Goal: Task Accomplishment & Management: Complete application form

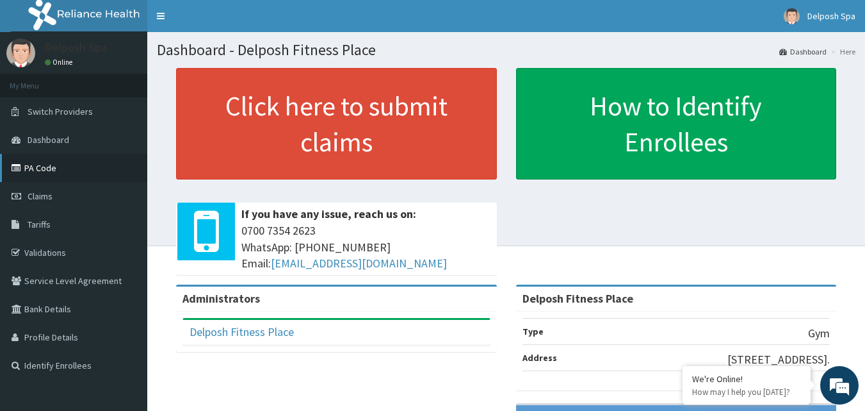
click at [88, 163] on link "PA Code" at bounding box center [73, 168] width 147 height 28
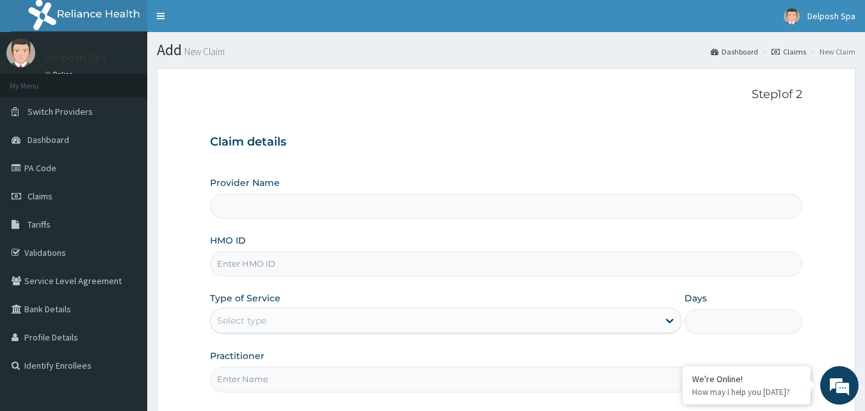
type input "Delposh Fitness Place"
type input "1"
type input "TSZ/10010/B"
click at [409, 378] on input "Practitioner" at bounding box center [506, 378] width 593 height 25
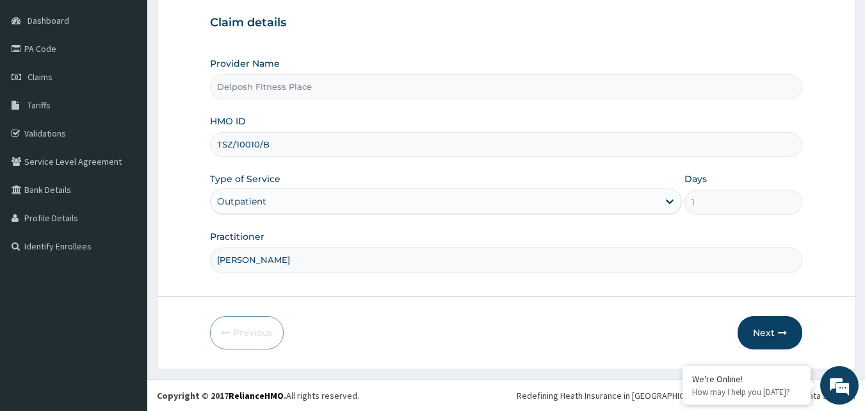
scroll to position [118, 0]
type input "CHINGY"
click at [771, 338] on button "Next" at bounding box center [770, 333] width 65 height 33
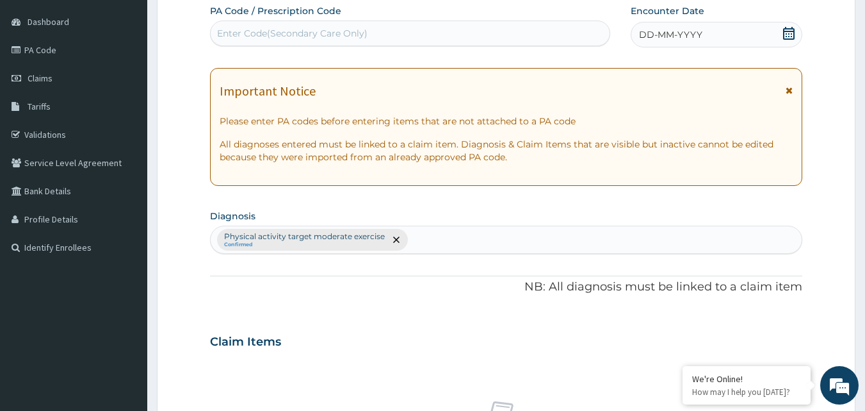
click at [409, 29] on div "Enter Code(Secondary Care Only)" at bounding box center [411, 33] width 400 height 20
paste input "PA/AAF98D"
type input "PA/AAF98D"
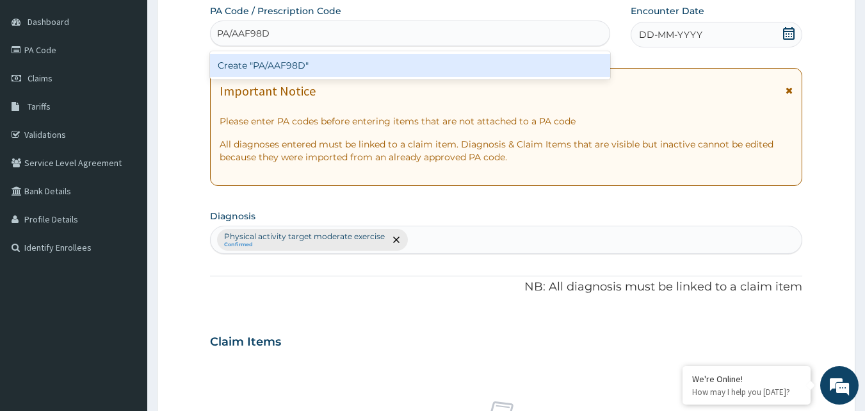
click at [391, 63] on div "Create "PA/AAF98D"" at bounding box center [410, 65] width 401 height 23
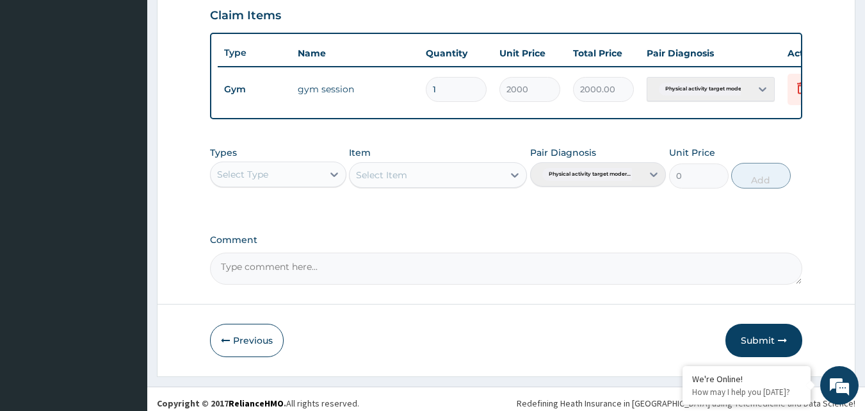
scroll to position [462, 0]
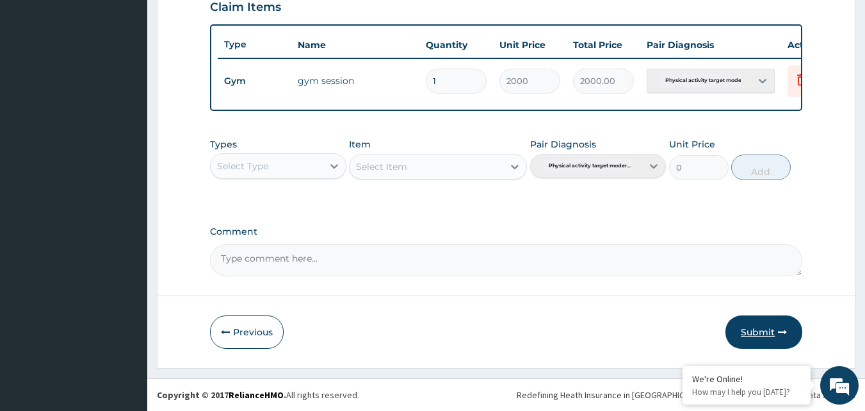
click at [762, 335] on button "Submit" at bounding box center [764, 331] width 77 height 33
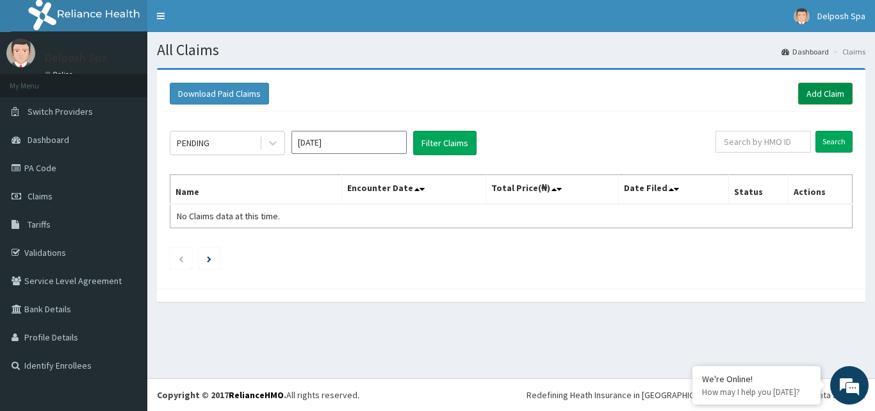
click at [823, 94] on link "Add Claim" at bounding box center [825, 94] width 54 height 22
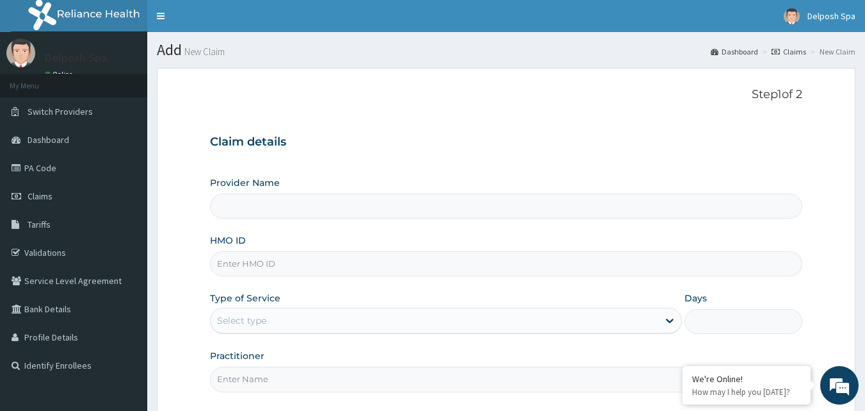
click at [587, 266] on input "HMO ID" at bounding box center [506, 263] width 593 height 25
type input "Delposh Fitness Place"
type input "1"
type input "BJL/10008/A"
click at [495, 382] on input "Practitioner" at bounding box center [506, 378] width 593 height 25
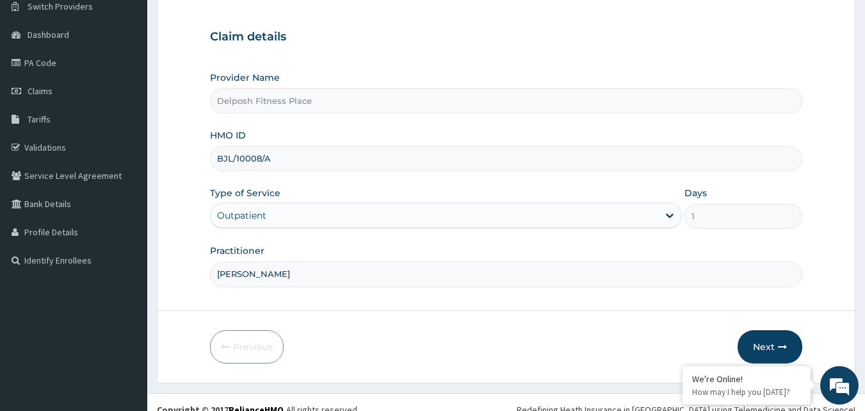
scroll to position [104, 0]
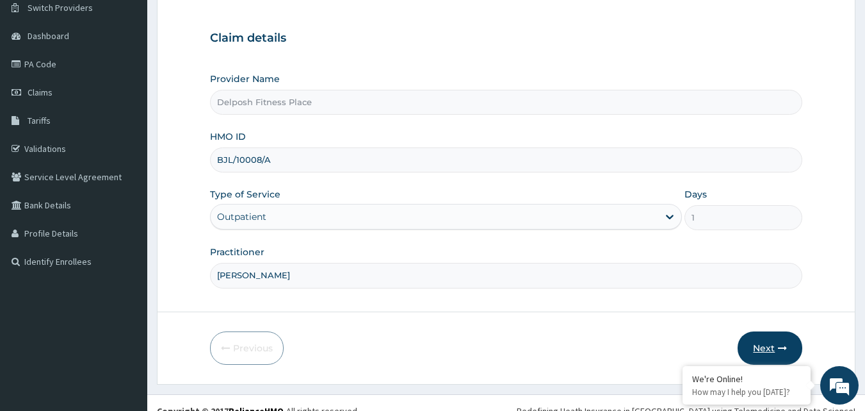
type input "CLARKSON"
click at [766, 344] on button "Next" at bounding box center [770, 347] width 65 height 33
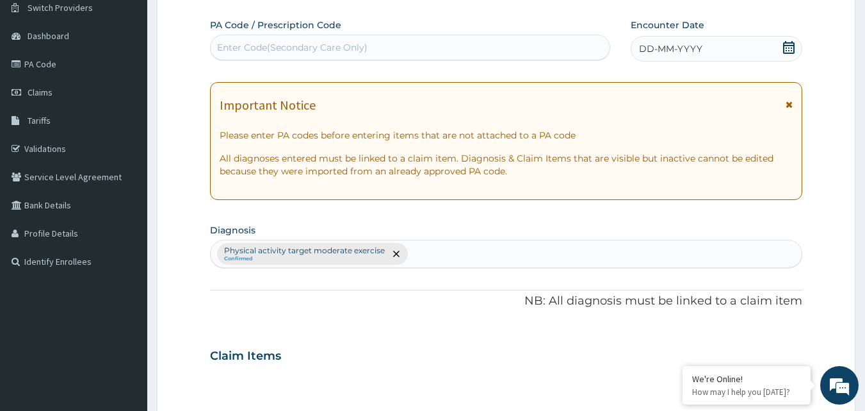
click at [423, 45] on div "Enter Code(Secondary Care Only)" at bounding box center [411, 47] width 400 height 20
type input "PA/06E700"
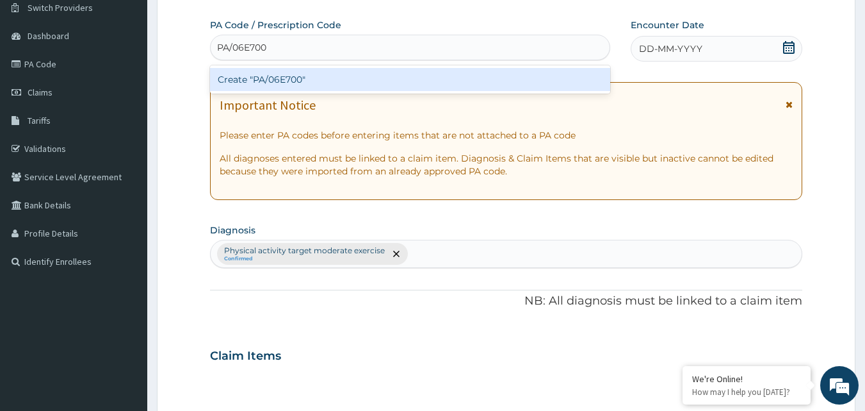
click at [406, 78] on div "Create "PA/06E700"" at bounding box center [410, 79] width 401 height 23
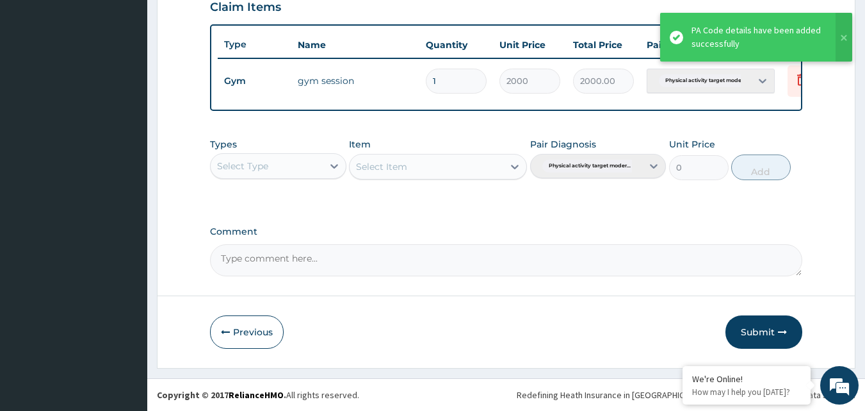
scroll to position [462, 0]
click at [768, 329] on button "Submit" at bounding box center [764, 331] width 77 height 33
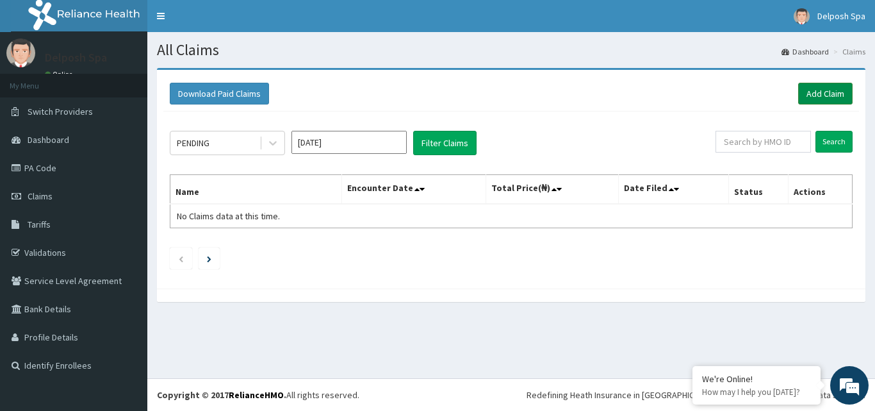
click at [824, 98] on link "Add Claim" at bounding box center [825, 94] width 54 height 22
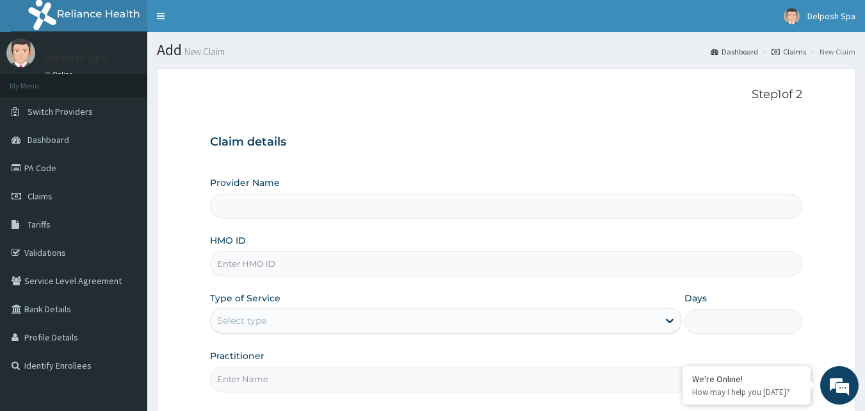
click at [531, 260] on input "HMO ID" at bounding box center [506, 263] width 593 height 25
type input "Delposh Fitness Place"
type input "1"
type input "SLB/10996/A"
click at [461, 382] on input "Practitioner" at bounding box center [506, 378] width 593 height 25
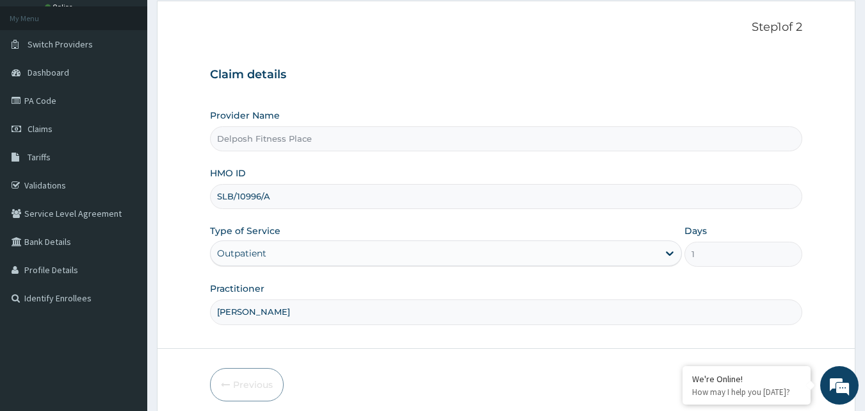
scroll to position [76, 0]
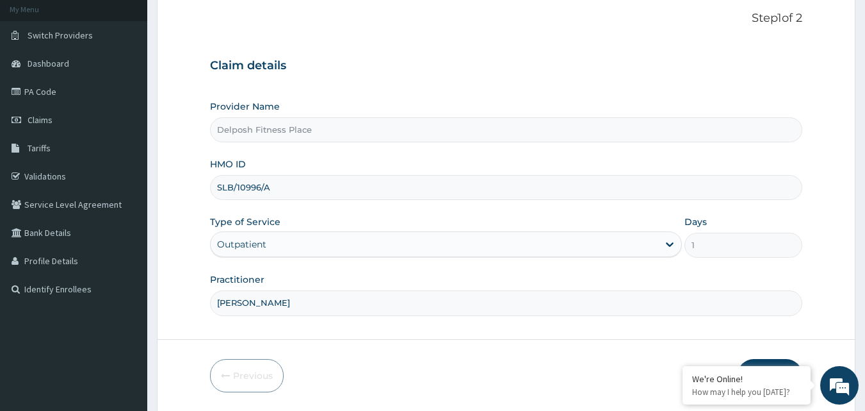
type input "CLARKSON"
click at [751, 356] on form "Step 1 of 2 Claim details Provider Name Delposh Fitness Place HMO ID SLB/10996/…" at bounding box center [506, 202] width 699 height 420
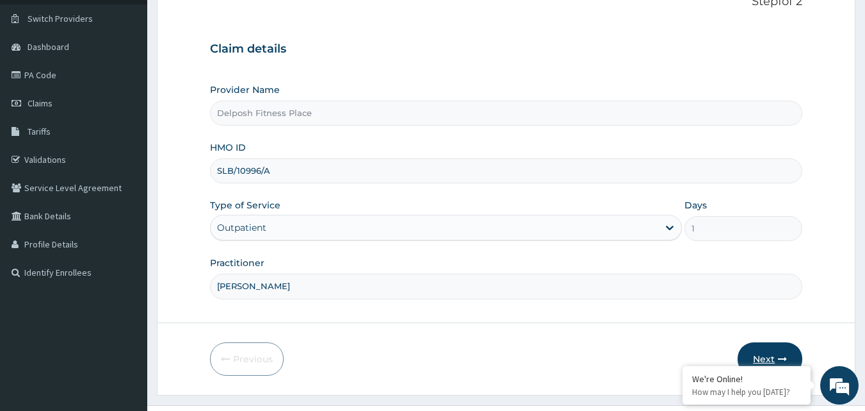
click at [767, 353] on button "Next" at bounding box center [770, 358] width 65 height 33
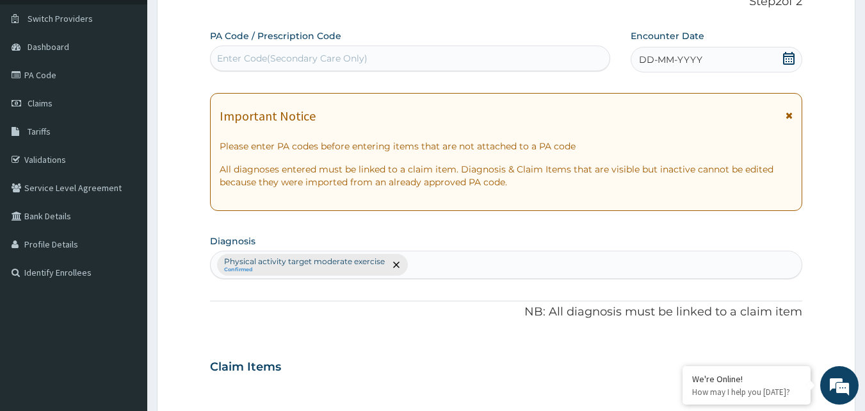
click at [377, 61] on div "Enter Code(Secondary Care Only)" at bounding box center [411, 58] width 400 height 20
type input "PA/C8FFA1"
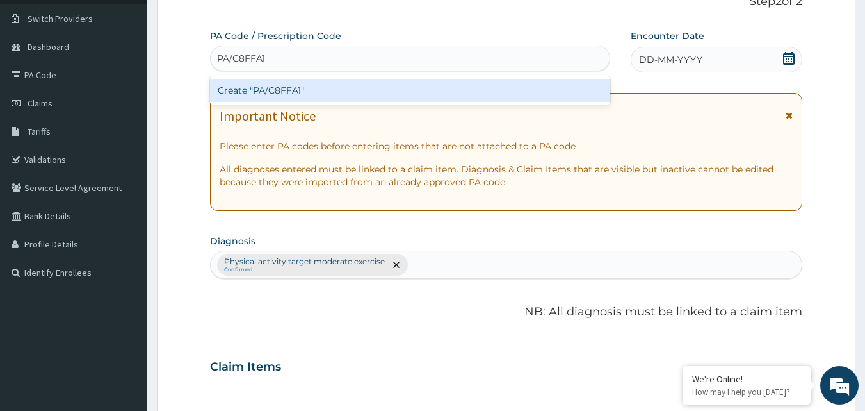
click at [370, 88] on div "Create "PA/C8FFA1"" at bounding box center [410, 90] width 401 height 23
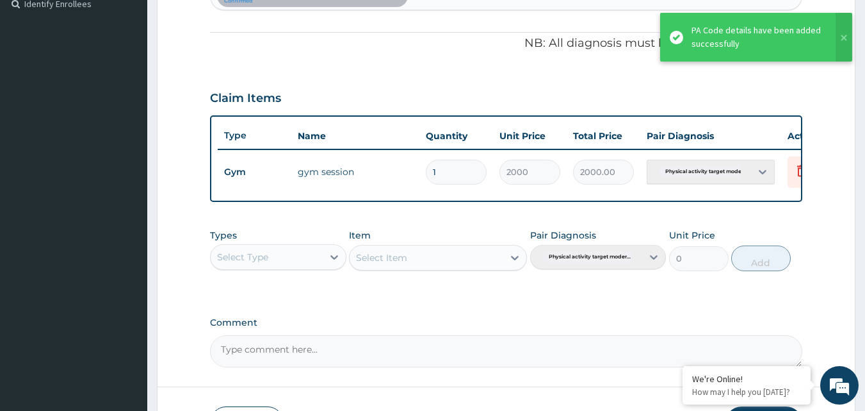
scroll to position [462, 0]
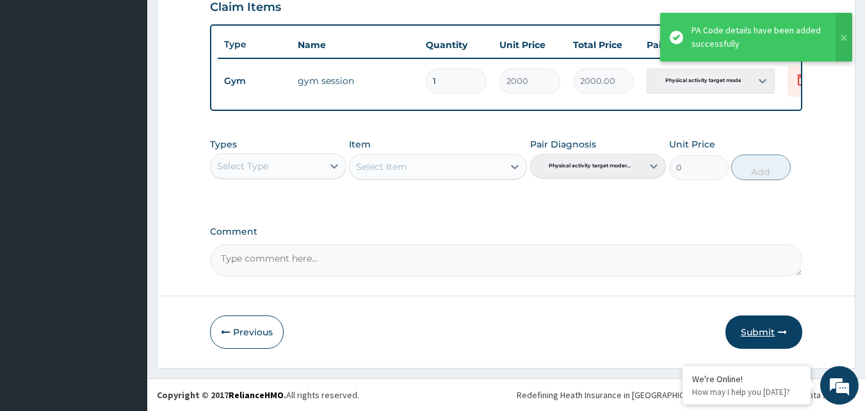
click at [752, 333] on button "Submit" at bounding box center [764, 331] width 77 height 33
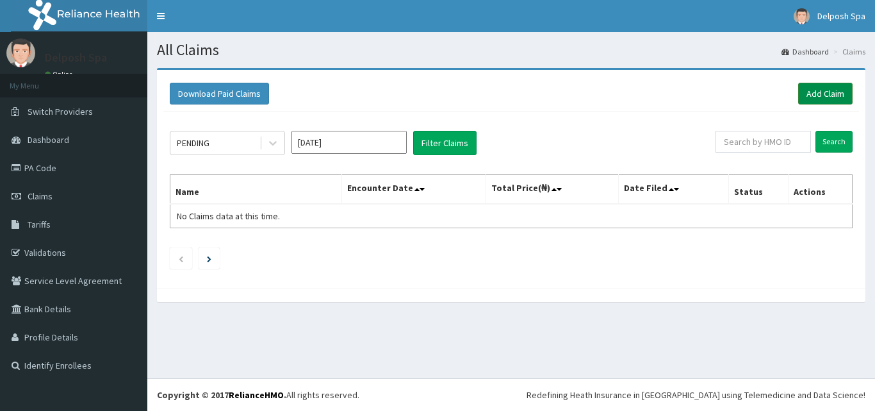
click at [813, 88] on link "Add Claim" at bounding box center [825, 94] width 54 height 22
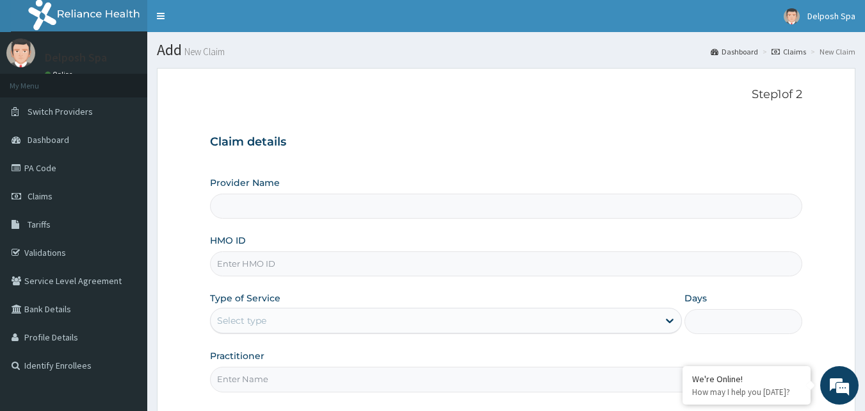
click at [466, 257] on input "HMO ID" at bounding box center [506, 263] width 593 height 25
type input "Delposh Fitness Place"
type input "1"
type input "JTA/10030/A"
click at [422, 372] on input "Practitioner" at bounding box center [506, 378] width 593 height 25
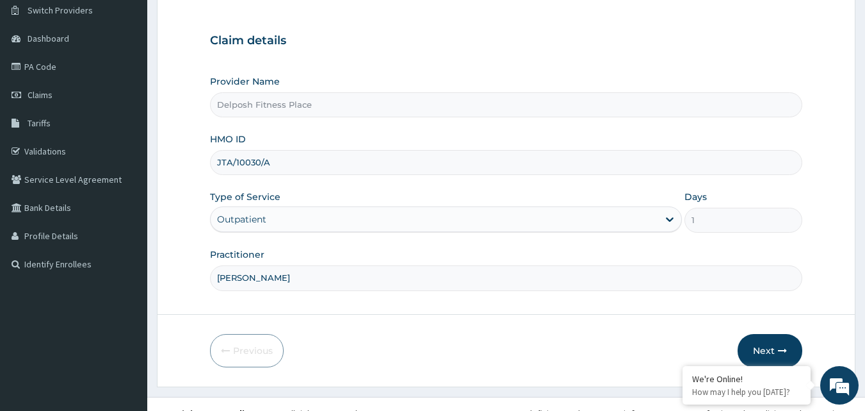
scroll to position [120, 0]
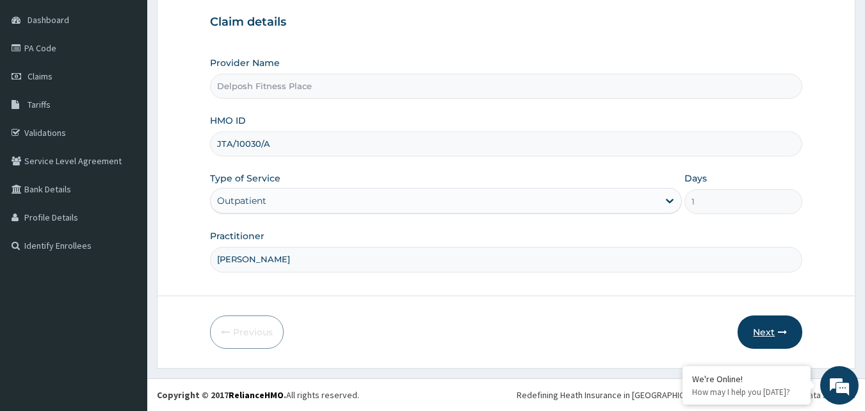
type input "CHINGY"
click at [760, 334] on button "Next" at bounding box center [770, 331] width 65 height 33
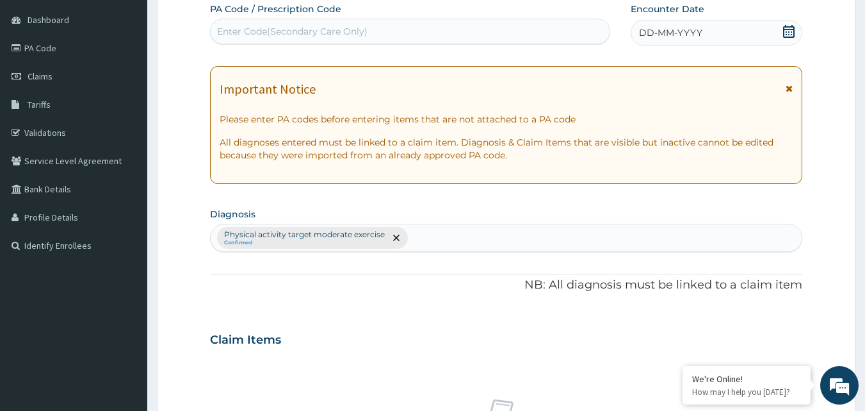
click at [448, 24] on div "Enter Code(Secondary Care Only)" at bounding box center [411, 31] width 400 height 20
type input "PA/A3681D"
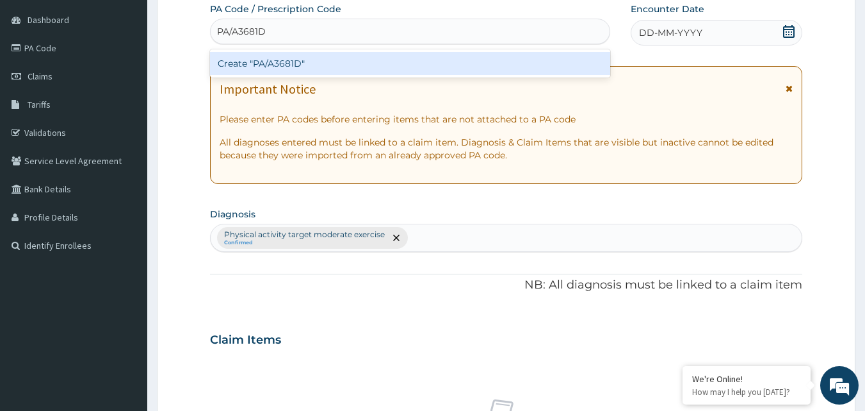
click at [431, 65] on div "Create "PA/A3681D"" at bounding box center [410, 63] width 401 height 23
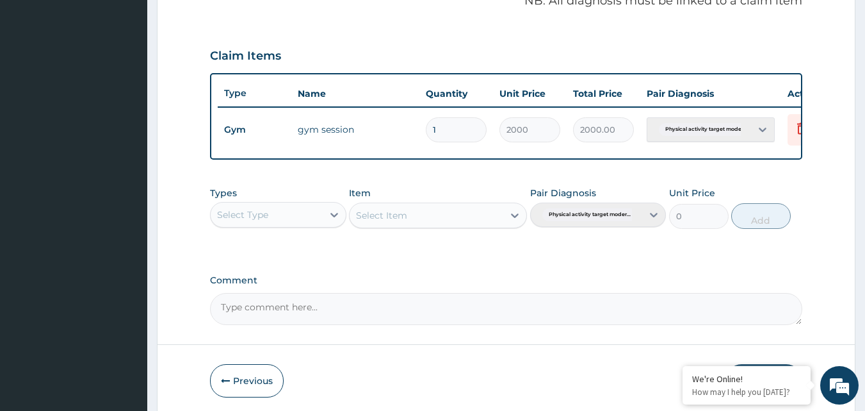
scroll to position [462, 0]
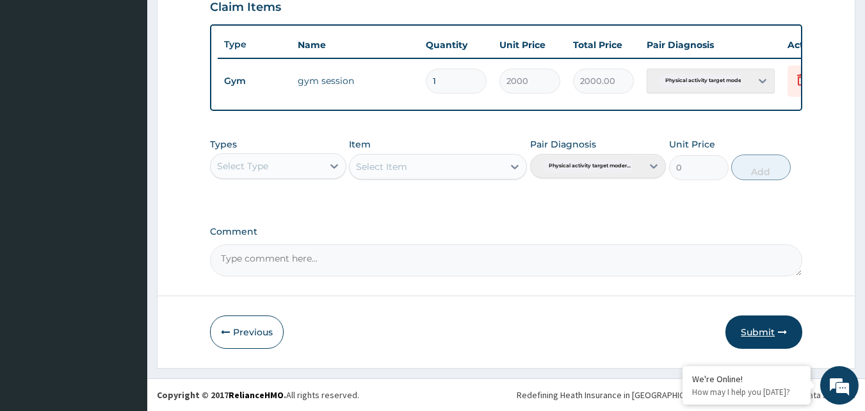
click at [753, 334] on button "Submit" at bounding box center [764, 331] width 77 height 33
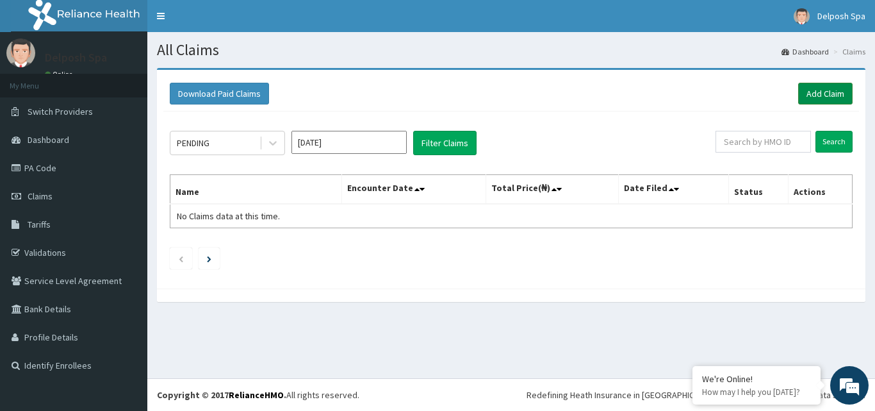
click at [819, 96] on link "Add Claim" at bounding box center [825, 94] width 54 height 22
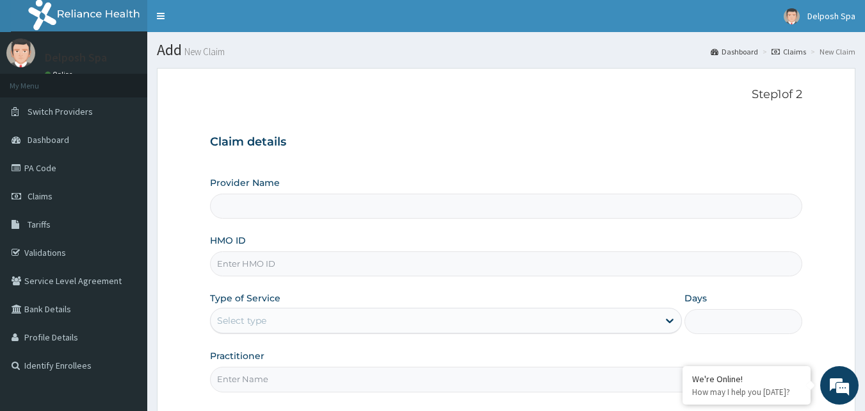
click at [439, 266] on input "HMO ID" at bounding box center [506, 263] width 593 height 25
type input "E"
type input "Delposh Fitness Place"
type input "1"
type input "ENP/12101/A"
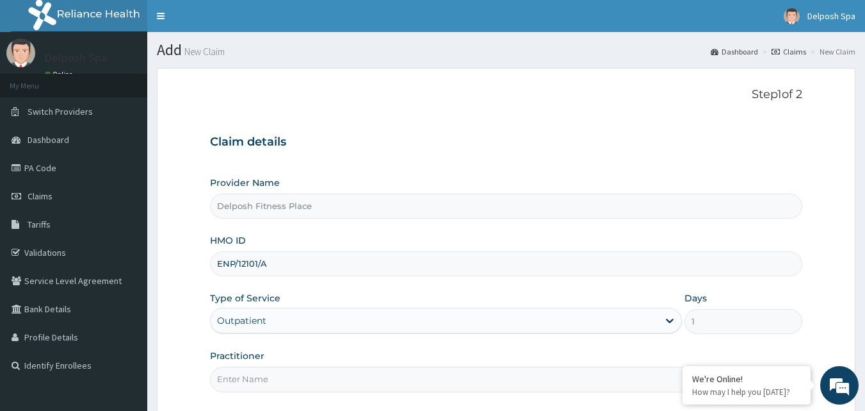
click at [437, 376] on input "Practitioner" at bounding box center [506, 378] width 593 height 25
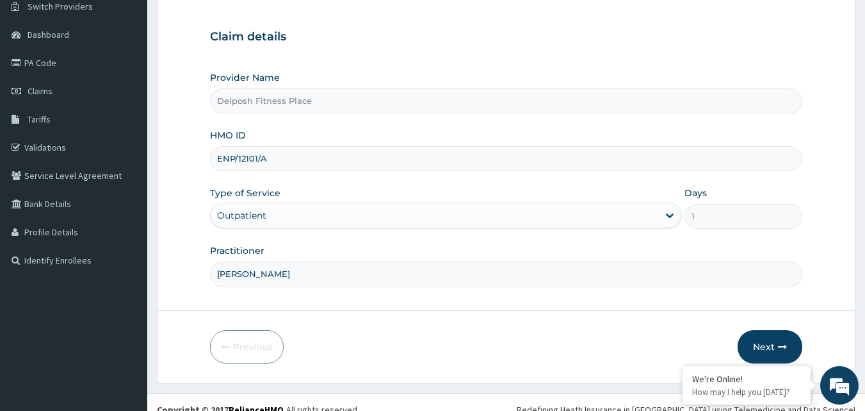
scroll to position [120, 0]
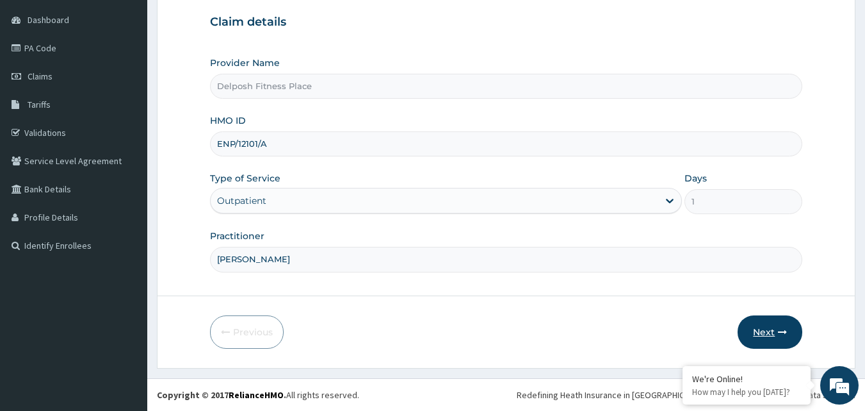
type input "[PERSON_NAME]"
click at [768, 331] on button "Next" at bounding box center [770, 331] width 65 height 33
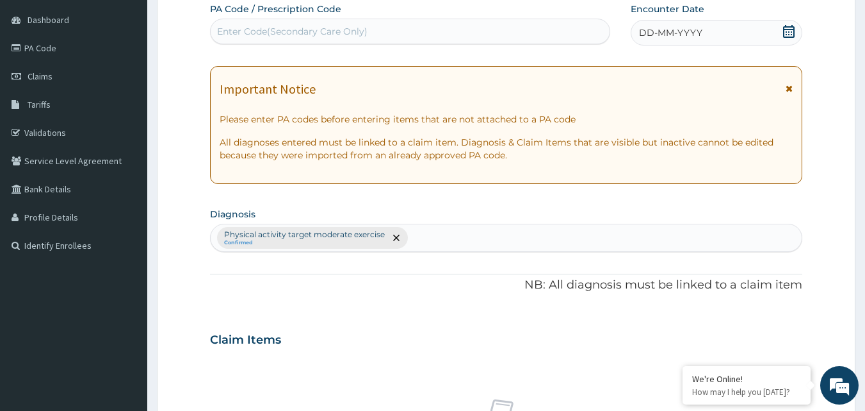
click at [461, 29] on div "Enter Code(Secondary Care Only)" at bounding box center [411, 31] width 400 height 20
type input "PA/E14096"
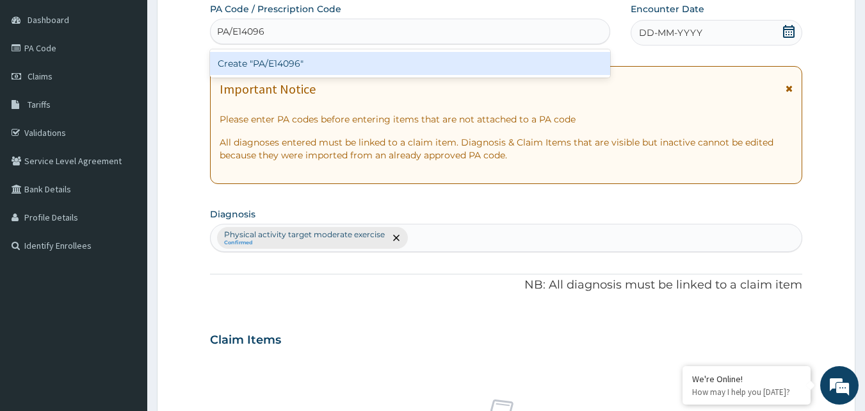
click at [442, 61] on div "Create "PA/E14096"" at bounding box center [410, 63] width 401 height 23
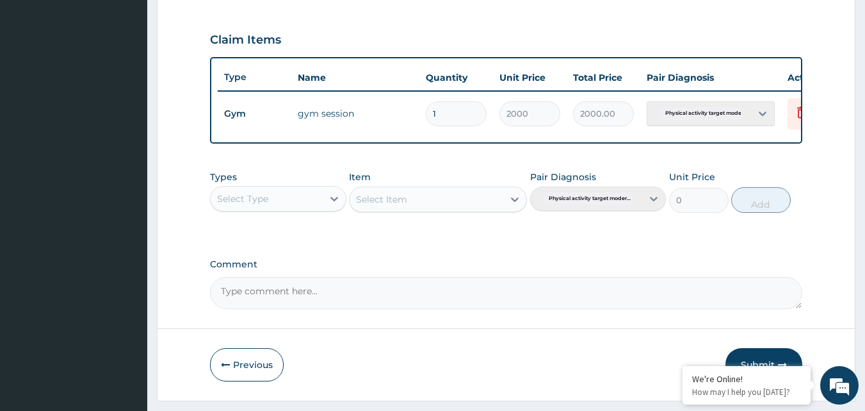
scroll to position [462, 0]
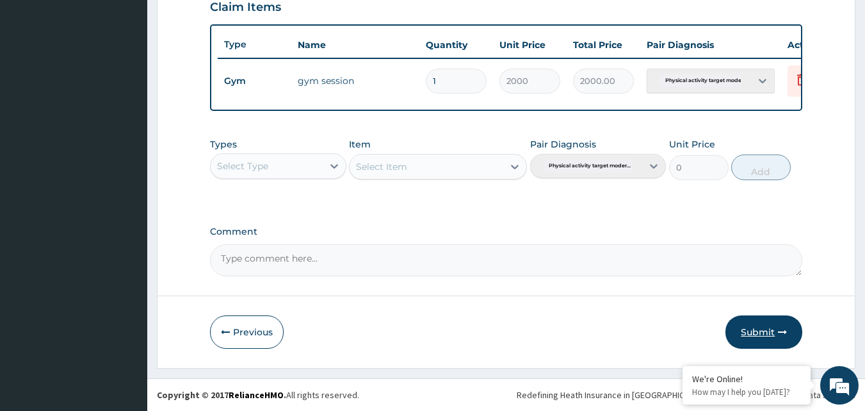
click at [778, 338] on button "Submit" at bounding box center [764, 331] width 77 height 33
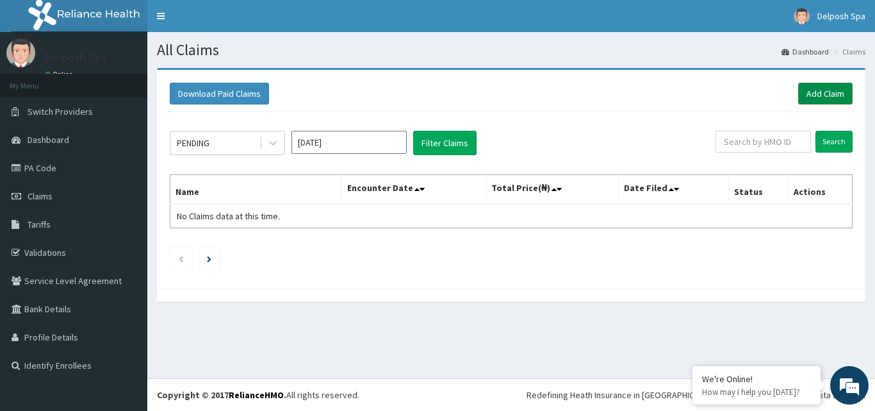
click at [843, 95] on link "Add Claim" at bounding box center [825, 94] width 54 height 22
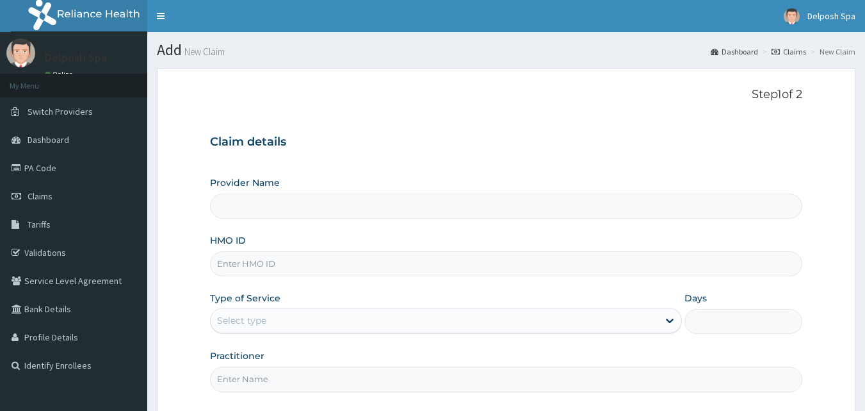
click at [461, 266] on input "HMO ID" at bounding box center [506, 263] width 593 height 25
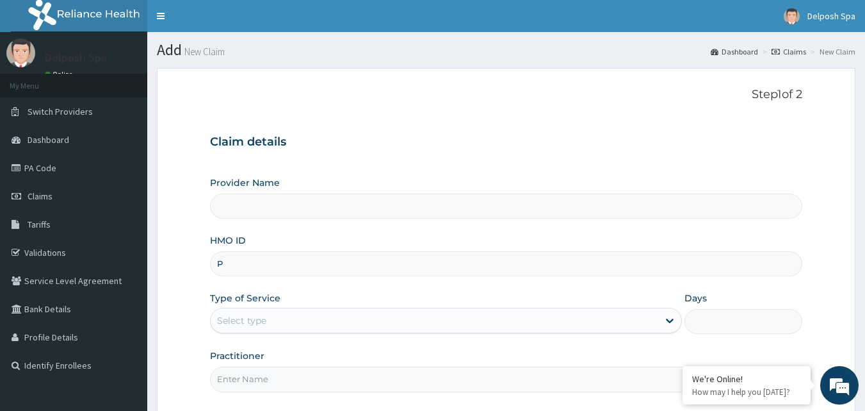
type input "PP"
type input "Delposh Fitness Place"
type input "1"
type input "PPG/10018/A"
click at [461, 377] on input "Practitioner" at bounding box center [506, 378] width 593 height 25
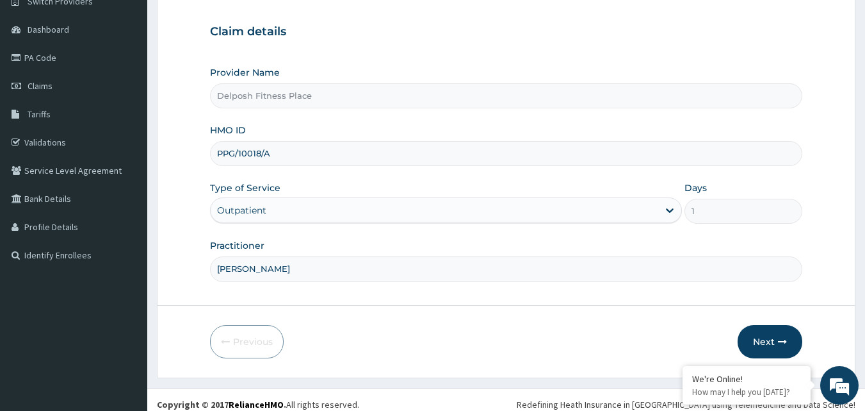
scroll to position [110, 0]
type input "CLARKSON"
click at [767, 342] on button "Next" at bounding box center [770, 341] width 65 height 33
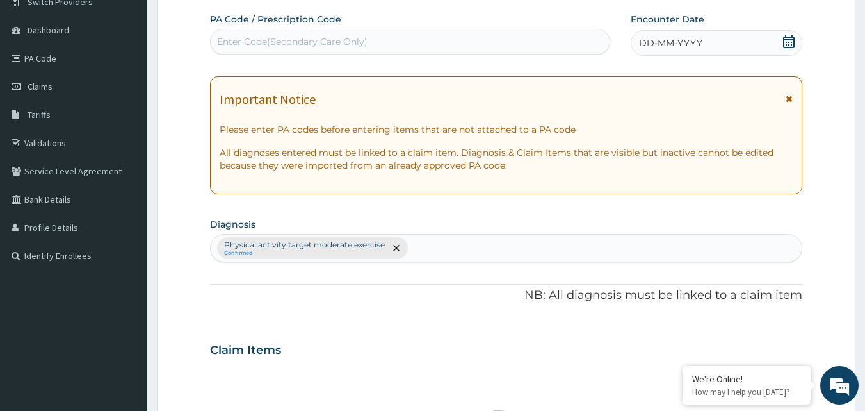
click at [439, 38] on div "Enter Code(Secondary Care Only)" at bounding box center [411, 41] width 400 height 20
type input "PA/517E2B"
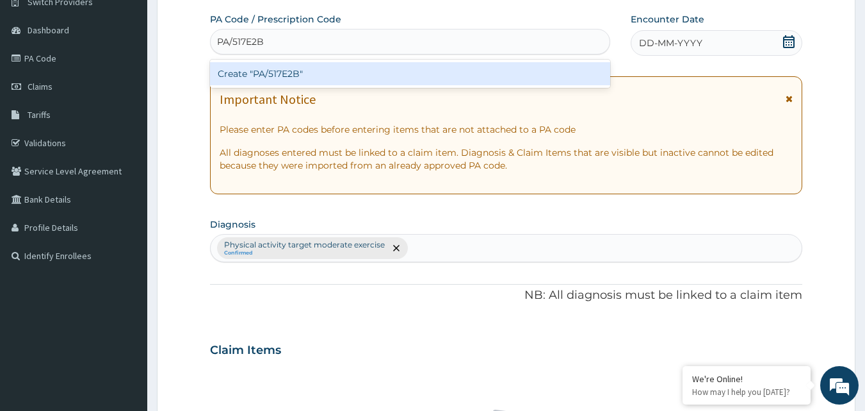
click at [432, 75] on div "Create "PA/517E2B"" at bounding box center [410, 73] width 401 height 23
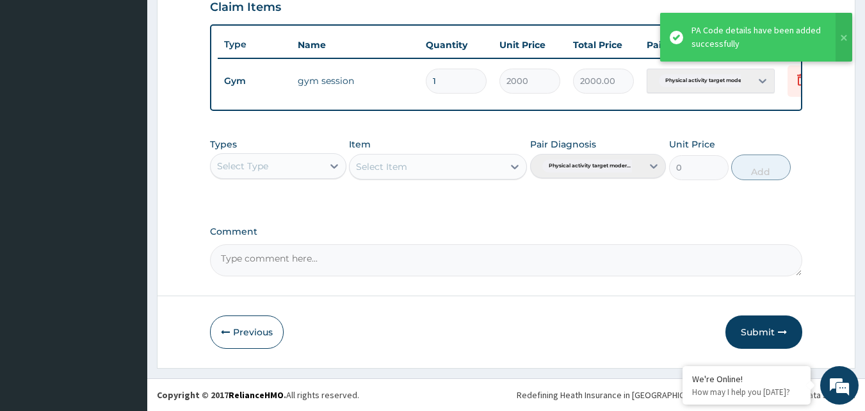
scroll to position [462, 0]
click at [761, 334] on button "Submit" at bounding box center [764, 331] width 77 height 33
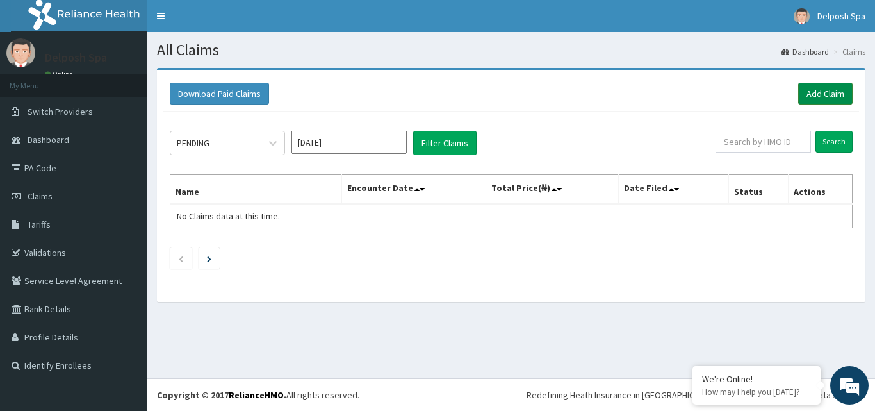
click at [833, 96] on link "Add Claim" at bounding box center [825, 94] width 54 height 22
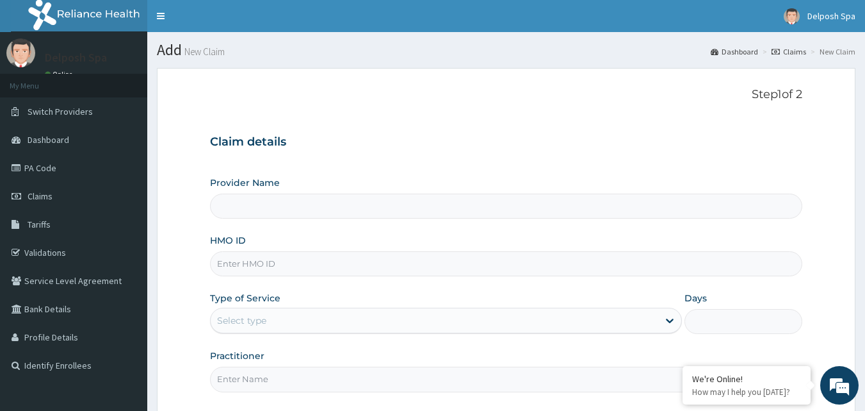
click at [389, 261] on input "HMO ID" at bounding box center [506, 263] width 593 height 25
type input "Delposh Fitness Place"
type input "1"
type input "CMR/10037/A"
click at [419, 381] on input "Practitioner" at bounding box center [506, 378] width 593 height 25
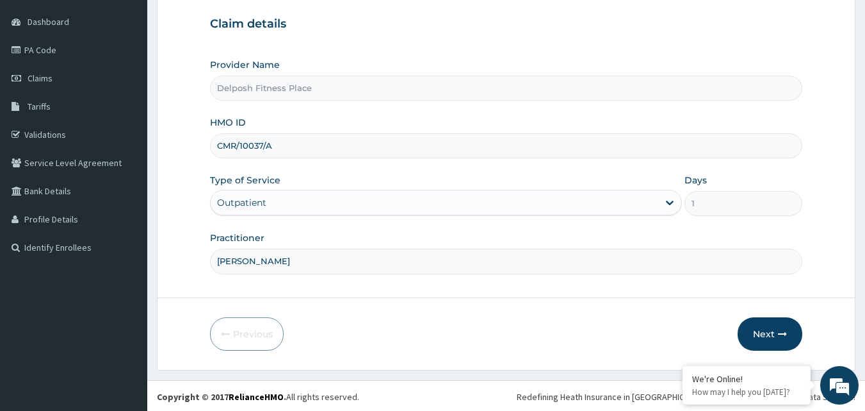
scroll to position [120, 0]
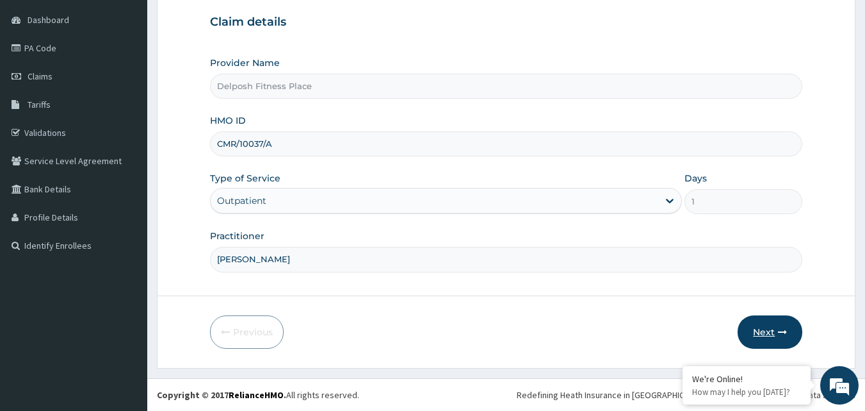
type input "[PERSON_NAME]"
click at [772, 336] on button "Next" at bounding box center [770, 331] width 65 height 33
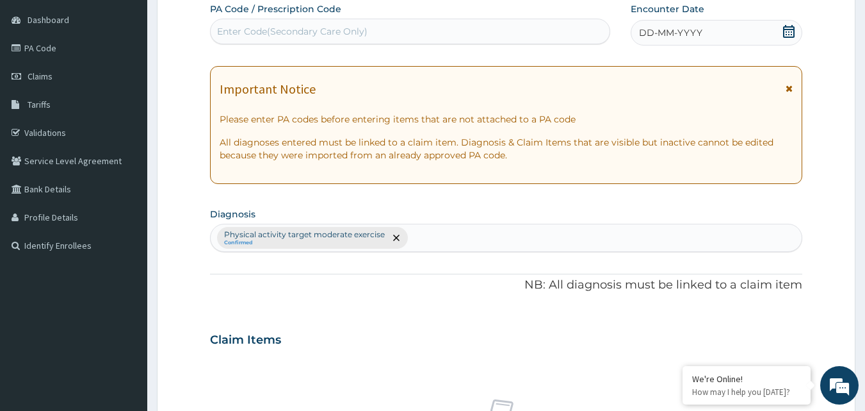
click at [481, 34] on div "Enter Code(Secondary Care Only)" at bounding box center [411, 31] width 400 height 20
type input "PA/A1DFA8"
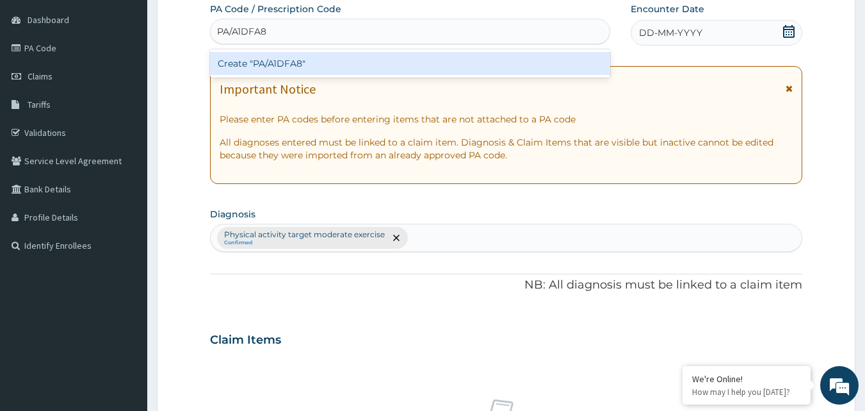
click at [465, 66] on div "Create "PA/A1DFA8"" at bounding box center [410, 63] width 401 height 23
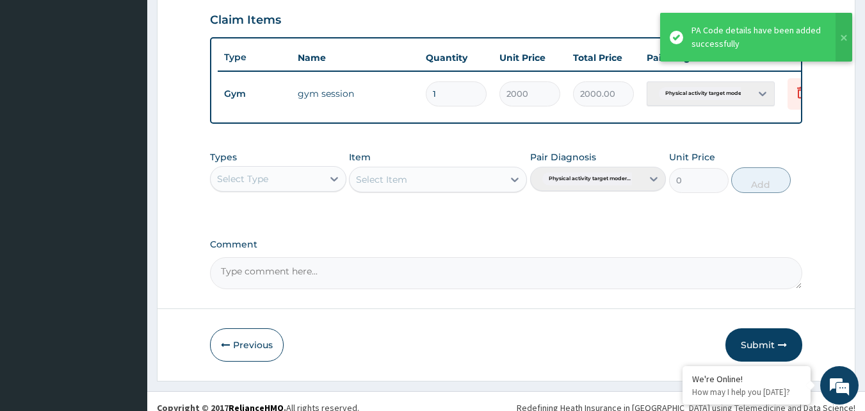
scroll to position [445, 0]
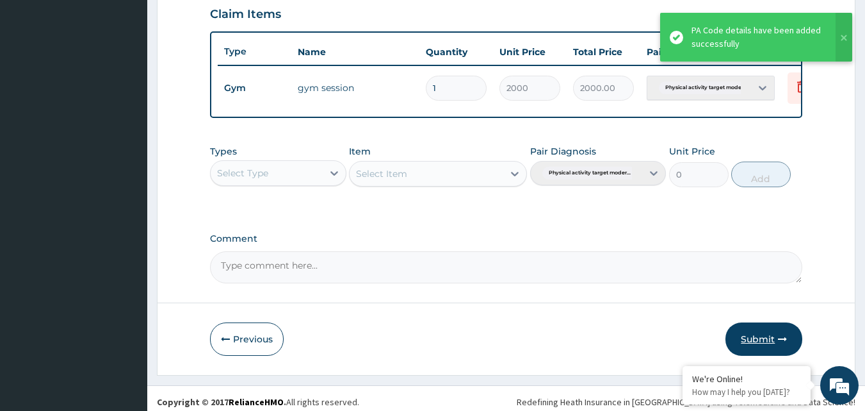
click at [761, 348] on button "Submit" at bounding box center [764, 338] width 77 height 33
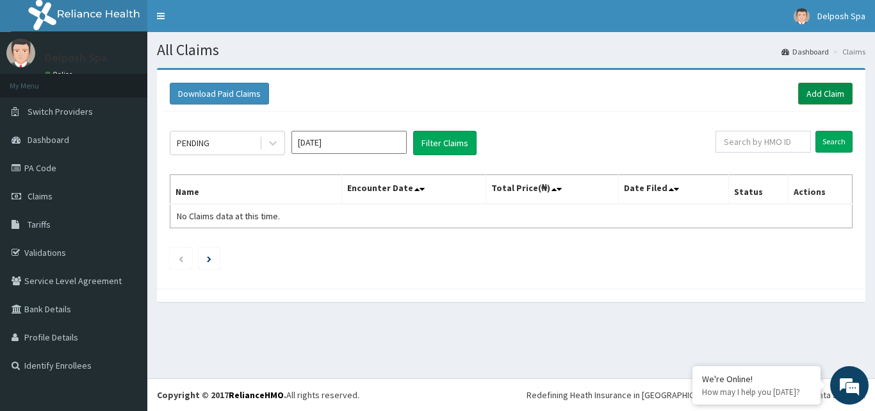
click at [838, 94] on link "Add Claim" at bounding box center [825, 94] width 54 height 22
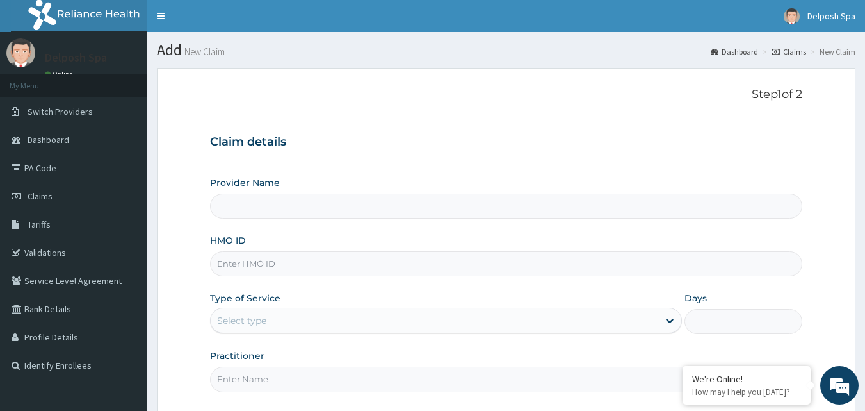
click at [454, 268] on input "HMO ID" at bounding box center [506, 263] width 593 height 25
type input "Delposh Fitness Place"
type input "1"
type input "PRS/10118/A"
click at [409, 386] on input "Practitioner" at bounding box center [506, 378] width 593 height 25
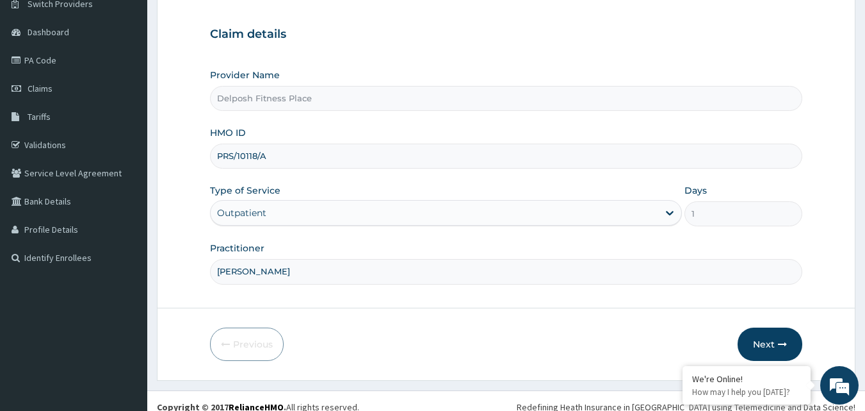
scroll to position [110, 0]
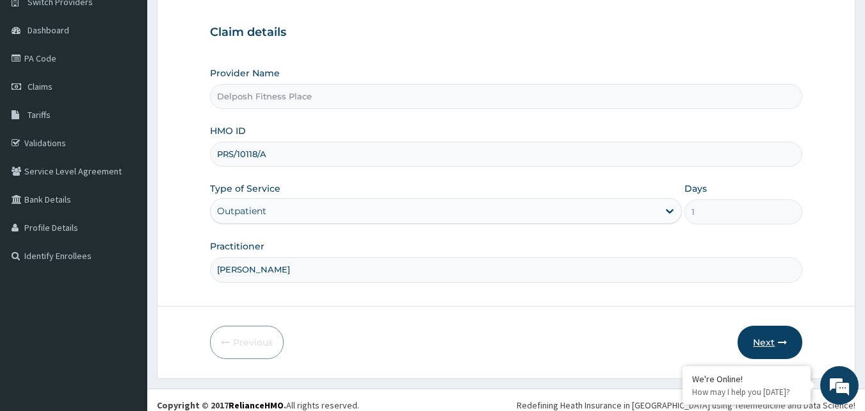
type input "[PERSON_NAME]"
click at [774, 341] on button "Next" at bounding box center [770, 341] width 65 height 33
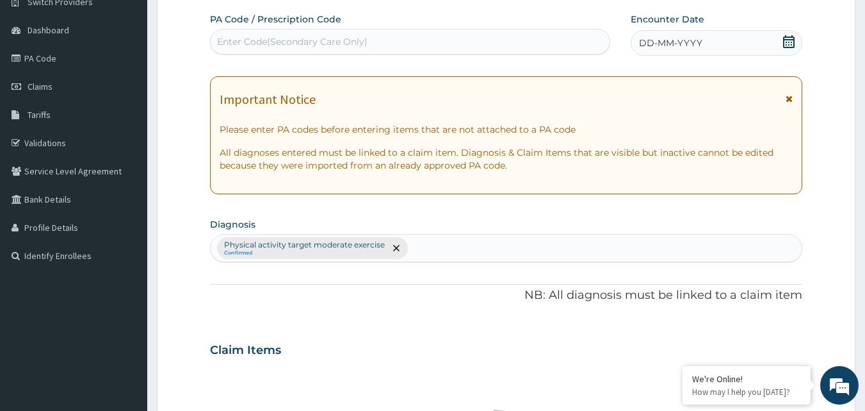
click at [444, 45] on div "Enter Code(Secondary Care Only)" at bounding box center [411, 41] width 400 height 20
type input "PA/95CABB"
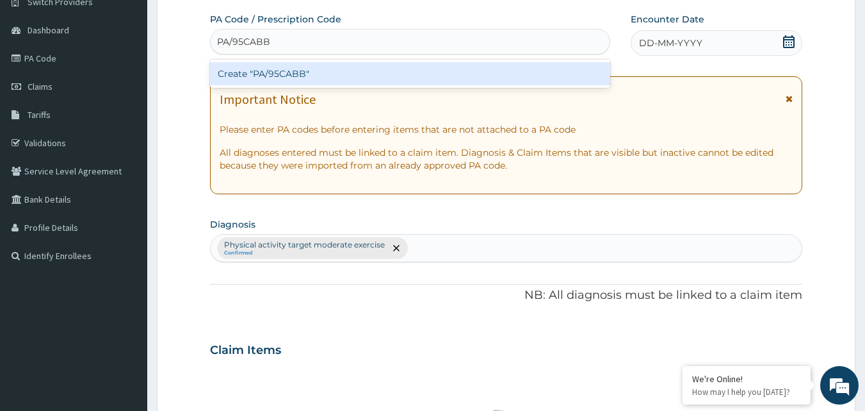
click at [432, 74] on div "Create "PA/95CABB"" at bounding box center [410, 73] width 401 height 23
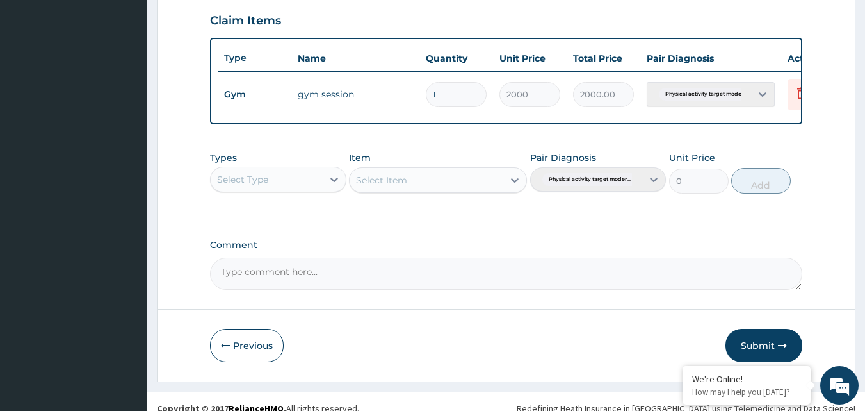
scroll to position [462, 0]
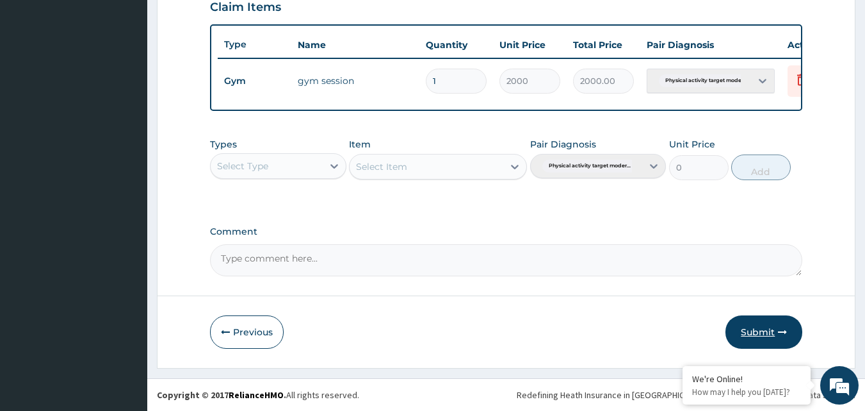
click at [747, 324] on button "Submit" at bounding box center [764, 331] width 77 height 33
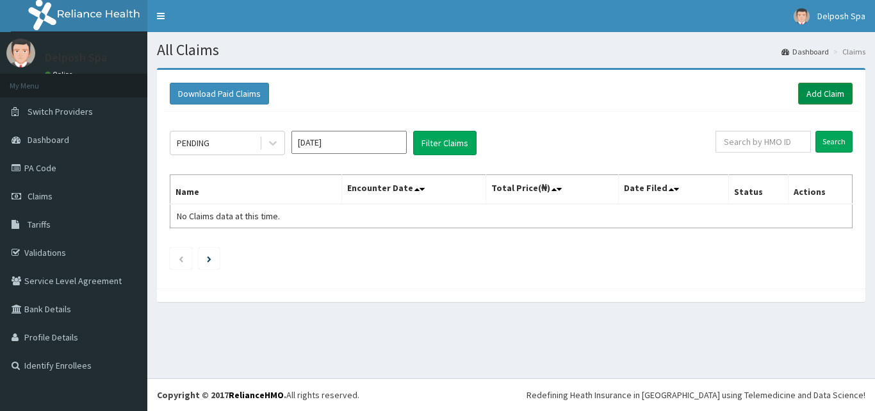
click at [841, 92] on link "Add Claim" at bounding box center [825, 94] width 54 height 22
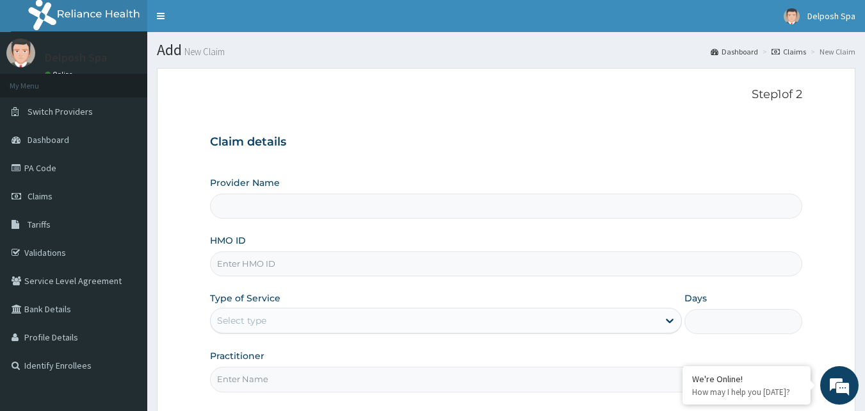
click at [512, 256] on input "HMO ID" at bounding box center [506, 263] width 593 height 25
type input "BC"
type input "Delposh Fitness Place"
type input "1"
type input "BCK/10105/A"
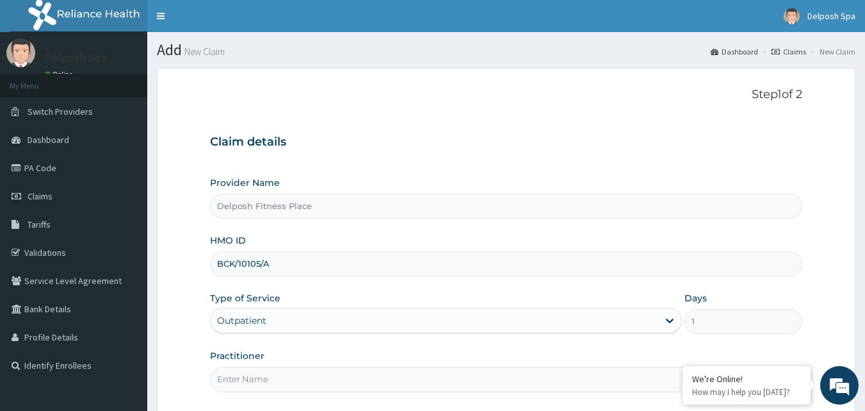
click at [467, 373] on input "Practitioner" at bounding box center [506, 378] width 593 height 25
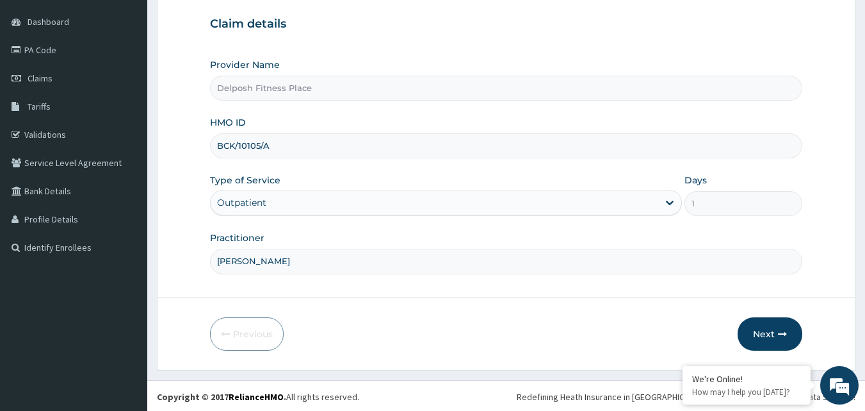
scroll to position [120, 0]
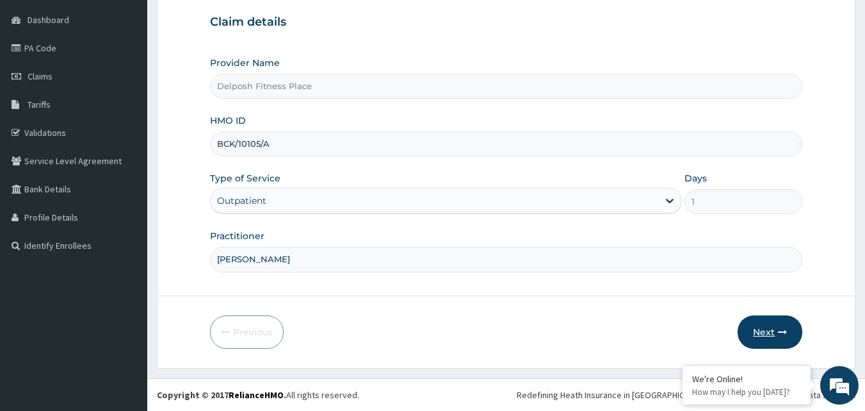
type input "[PERSON_NAME]"
click at [778, 334] on icon "button" at bounding box center [782, 331] width 9 height 9
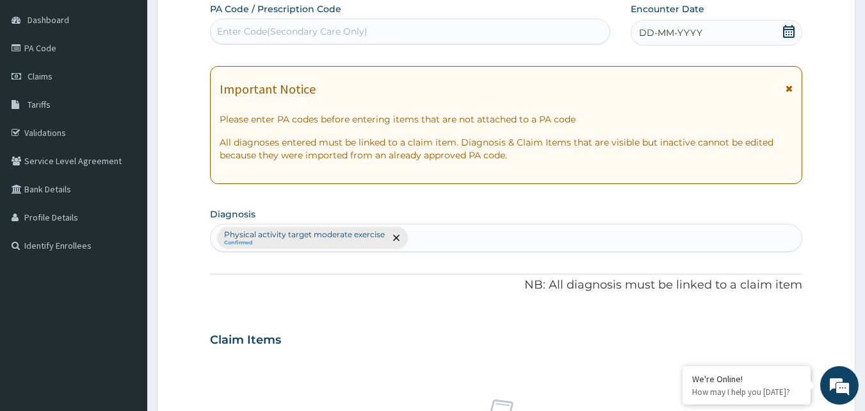
click at [489, 41] on div "Enter Code(Secondary Care Only)" at bounding box center [411, 31] width 400 height 20
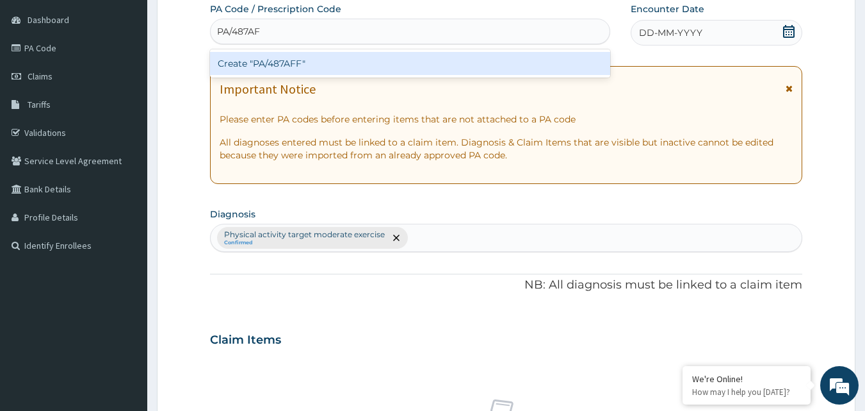
type input "PA/487AFF"
click at [474, 63] on div "Create "PA/487AFF"" at bounding box center [410, 63] width 401 height 23
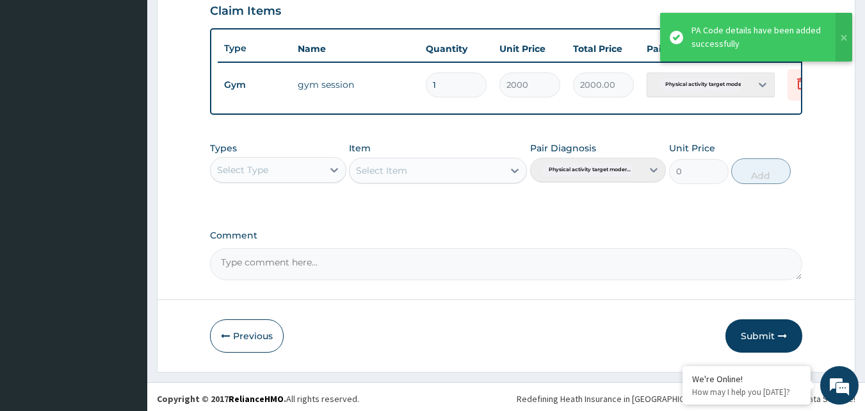
scroll to position [462, 0]
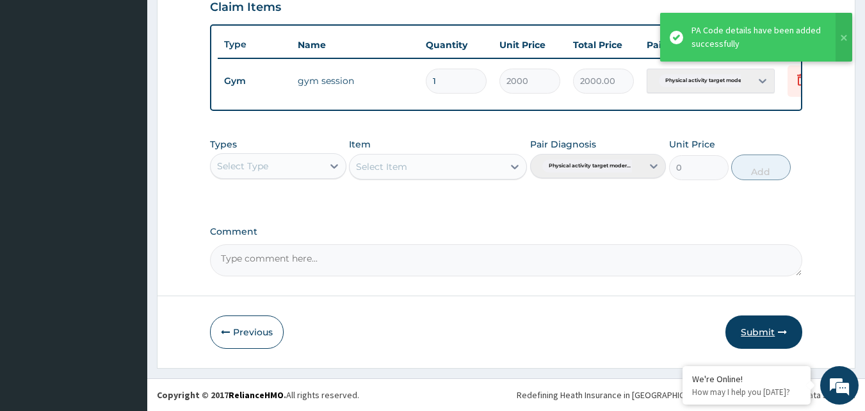
click at [771, 331] on button "Submit" at bounding box center [764, 331] width 77 height 33
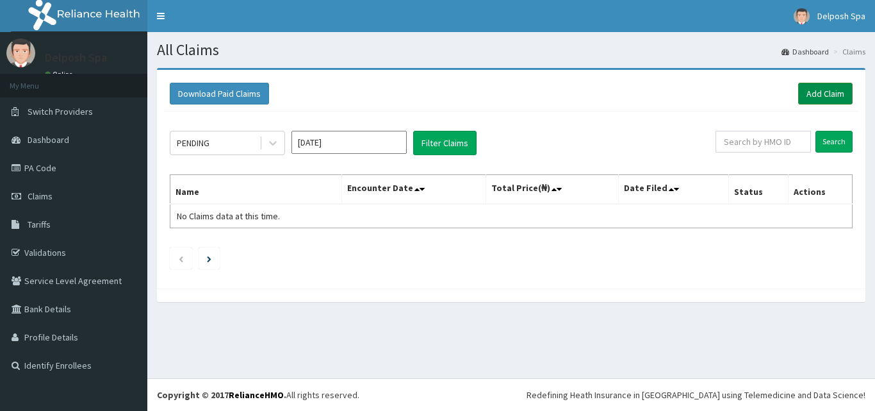
click at [828, 97] on link "Add Claim" at bounding box center [825, 94] width 54 height 22
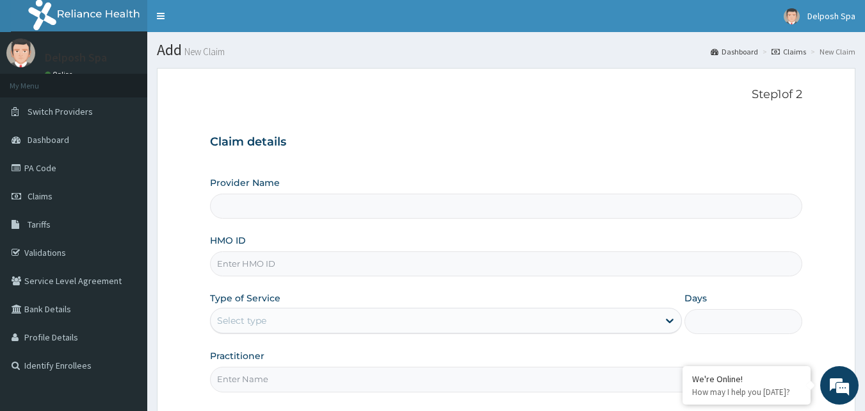
type input "Delposh Fitness Place"
type input "1"
click at [477, 265] on input "HMO ID" at bounding box center [506, 263] width 593 height 25
type input "CMG/10041/A"
click at [482, 375] on input "Practitioner" at bounding box center [506, 378] width 593 height 25
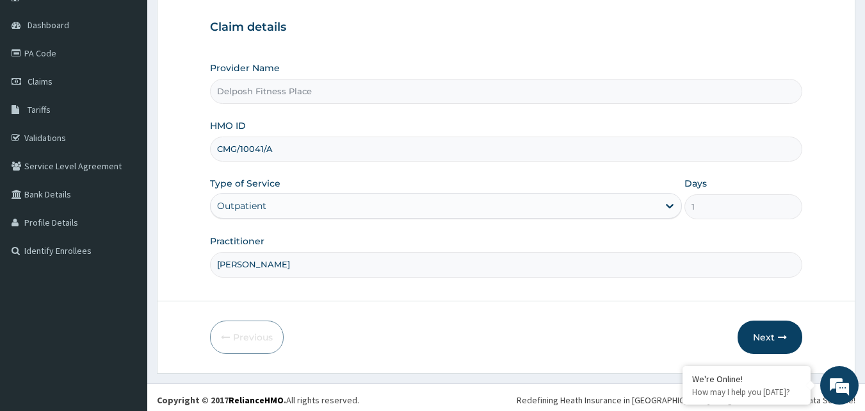
scroll to position [120, 0]
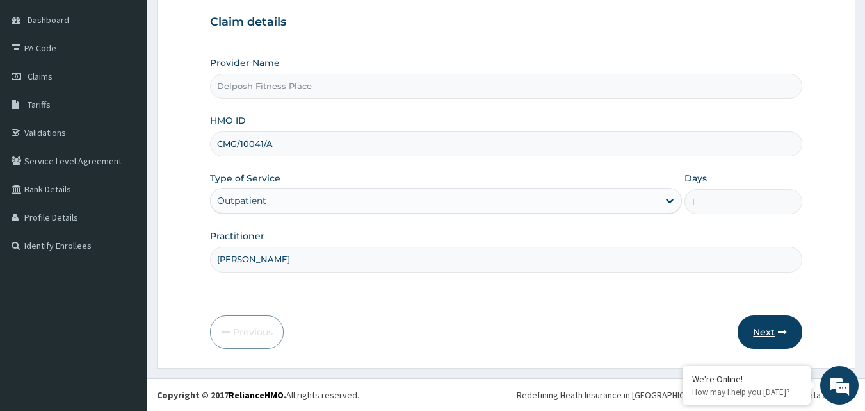
type input "CLARKSON"
click at [774, 332] on button "Next" at bounding box center [770, 331] width 65 height 33
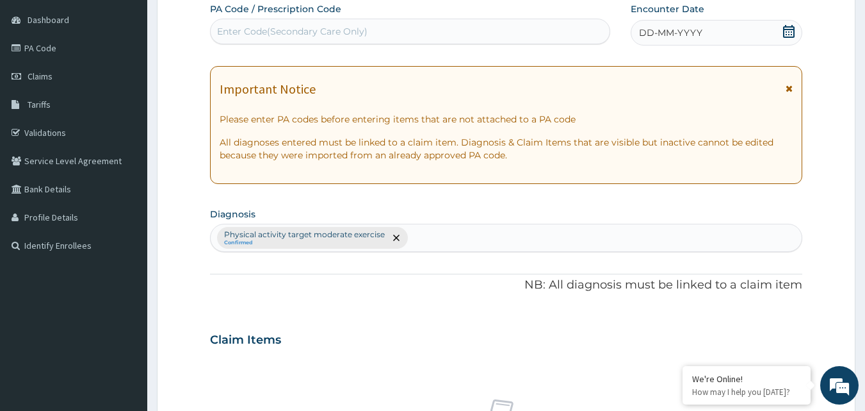
click at [377, 29] on div "Enter Code(Secondary Care Only)" at bounding box center [411, 31] width 400 height 20
type input "PA/B6D44A"
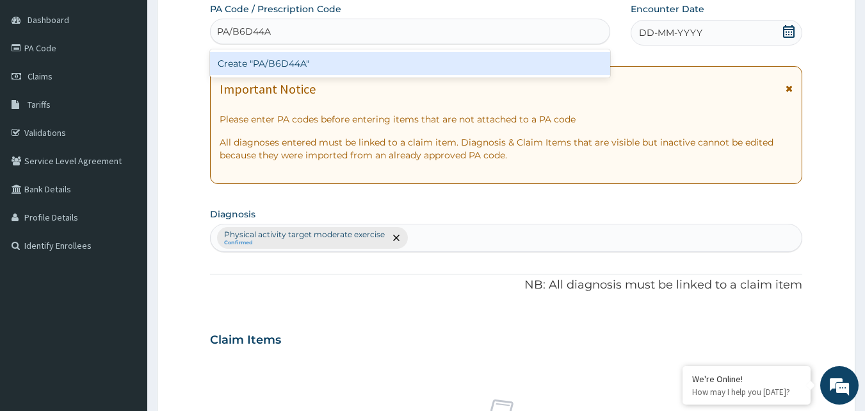
click at [350, 69] on div "Create "PA/B6D44A"" at bounding box center [410, 63] width 401 height 23
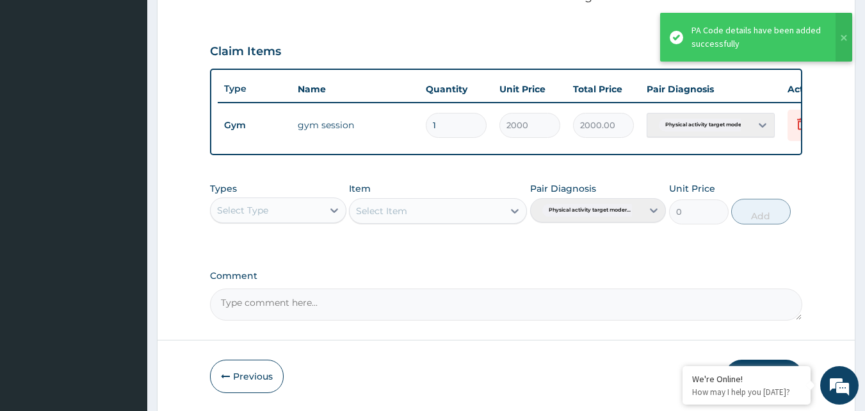
scroll to position [462, 0]
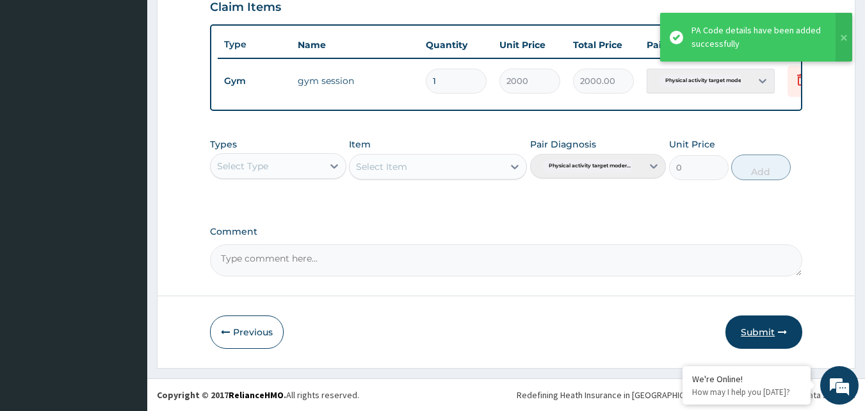
click at [769, 334] on button "Submit" at bounding box center [764, 331] width 77 height 33
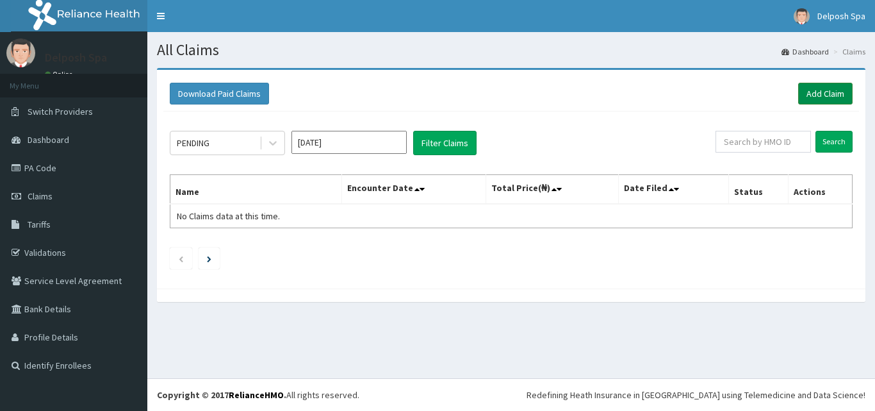
click at [820, 94] on link "Add Claim" at bounding box center [825, 94] width 54 height 22
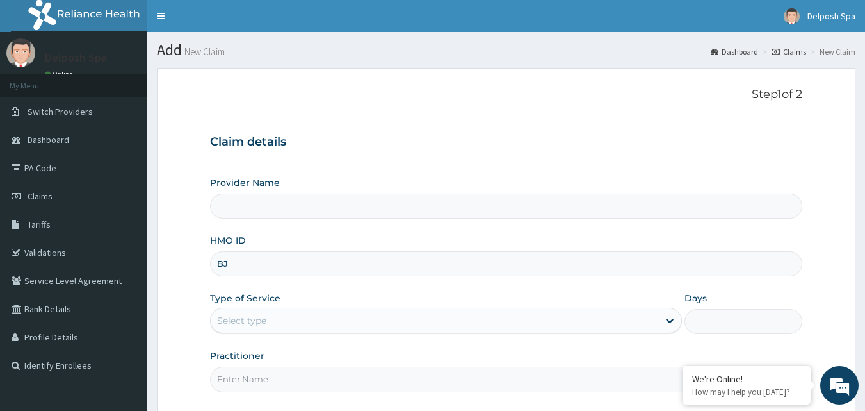
type input "BJL"
type input "Delposh Fitness Place"
type input "1"
type input "BJL/10001/A"
click at [338, 377] on input "Practitioner" at bounding box center [506, 378] width 593 height 25
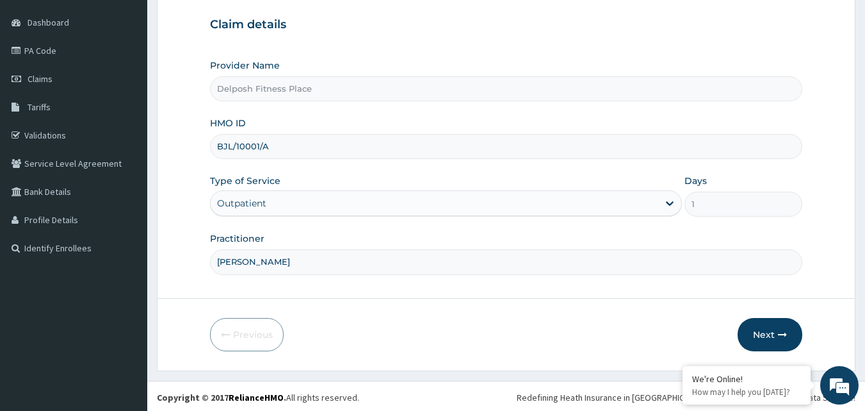
scroll to position [120, 0]
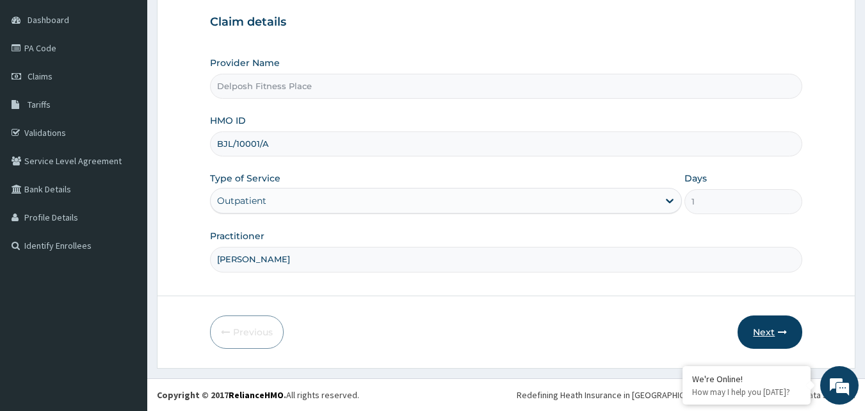
type input "CLARKSON"
click at [772, 332] on button "Next" at bounding box center [770, 331] width 65 height 33
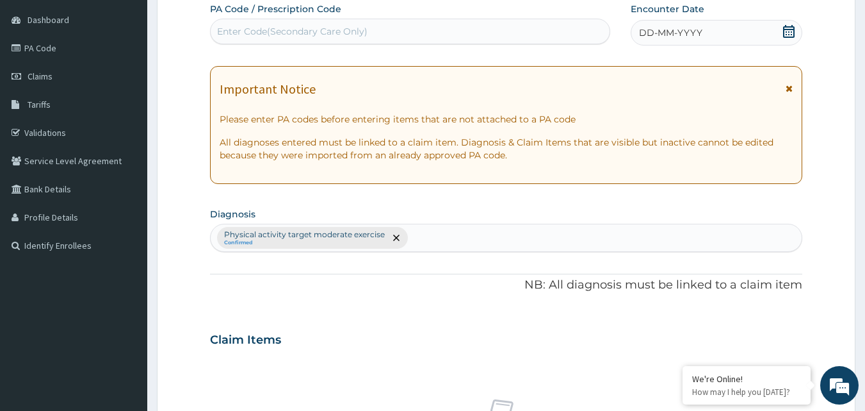
click at [397, 28] on div "Enter Code(Secondary Care Only)" at bounding box center [411, 31] width 400 height 20
type input "PA/18D550"
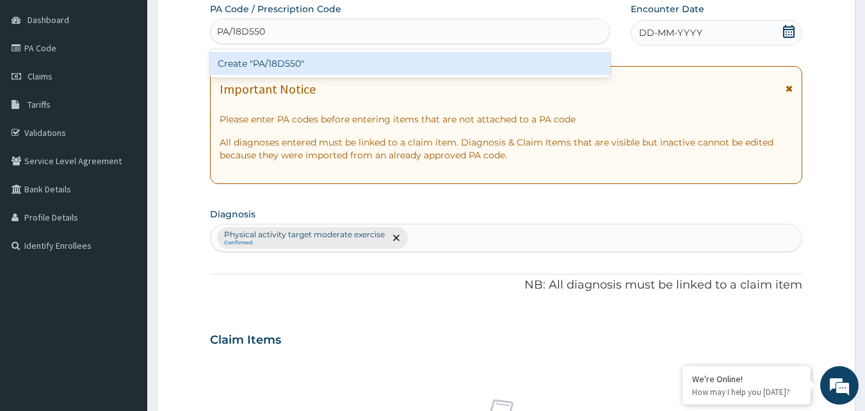
click at [366, 61] on div "Create "PA/18D550"" at bounding box center [410, 63] width 401 height 23
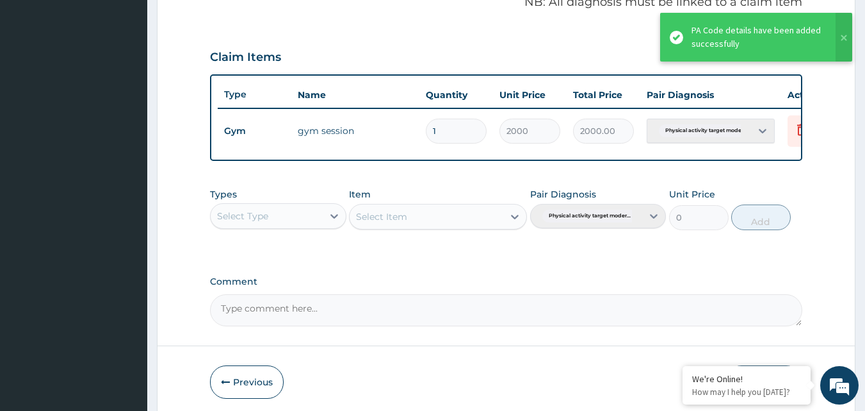
scroll to position [462, 0]
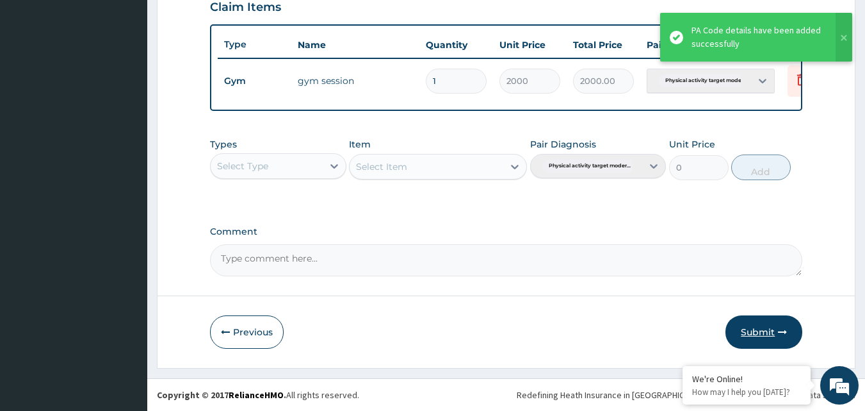
click at [776, 341] on button "Submit" at bounding box center [764, 331] width 77 height 33
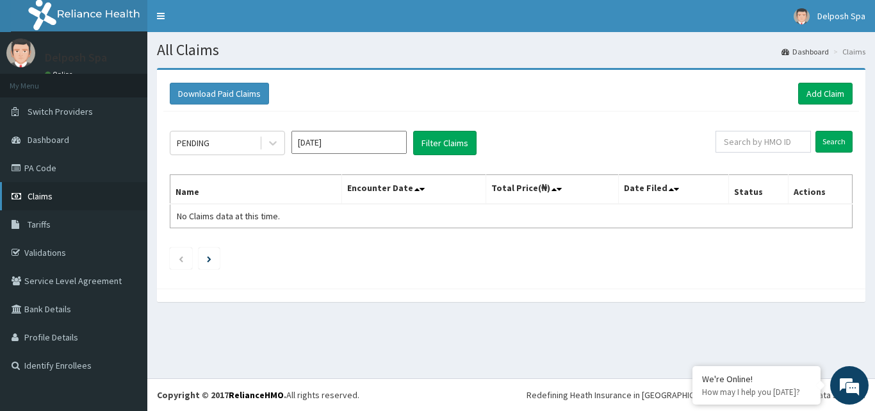
click at [91, 200] on link "Claims" at bounding box center [73, 196] width 147 height 28
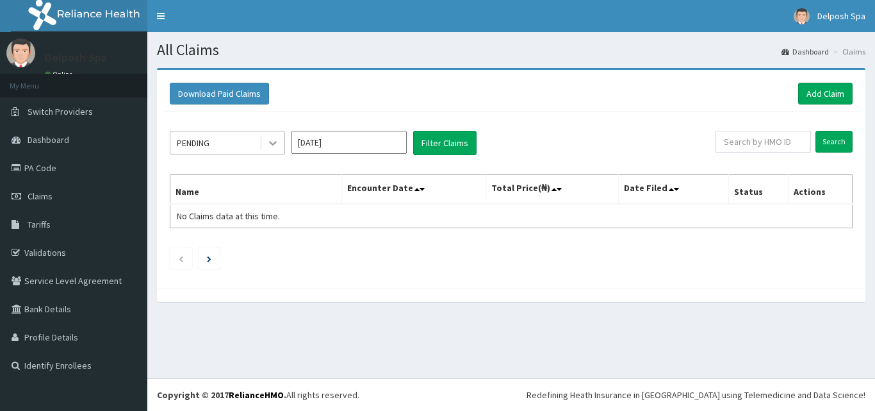
click at [276, 143] on icon at bounding box center [273, 144] width 8 height 4
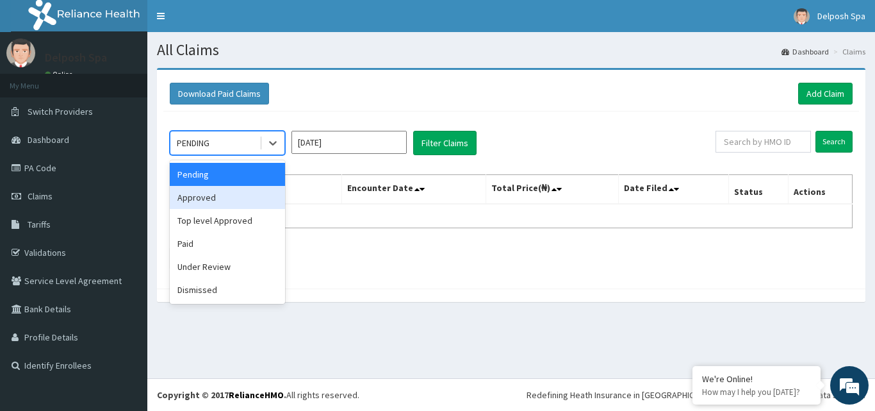
click at [239, 202] on div "Approved" at bounding box center [227, 197] width 115 height 23
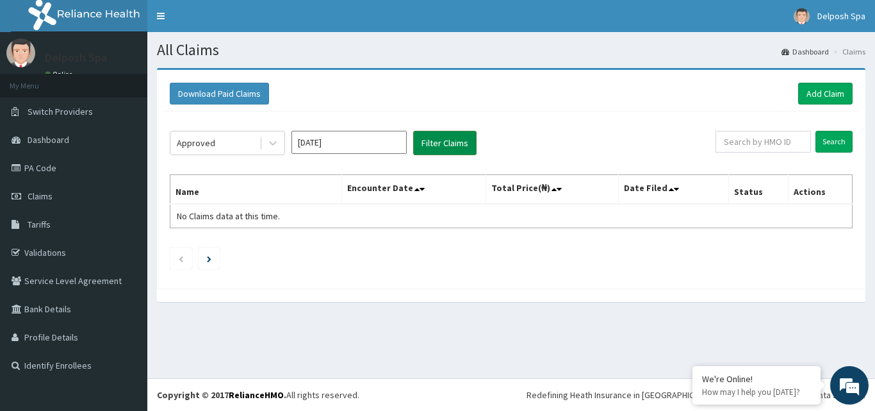
click at [445, 140] on button "Filter Claims" at bounding box center [444, 143] width 63 height 24
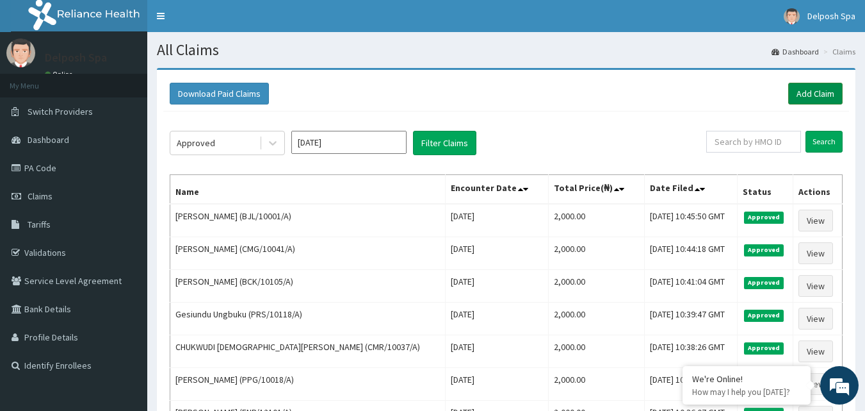
click at [830, 97] on link "Add Claim" at bounding box center [816, 94] width 54 height 22
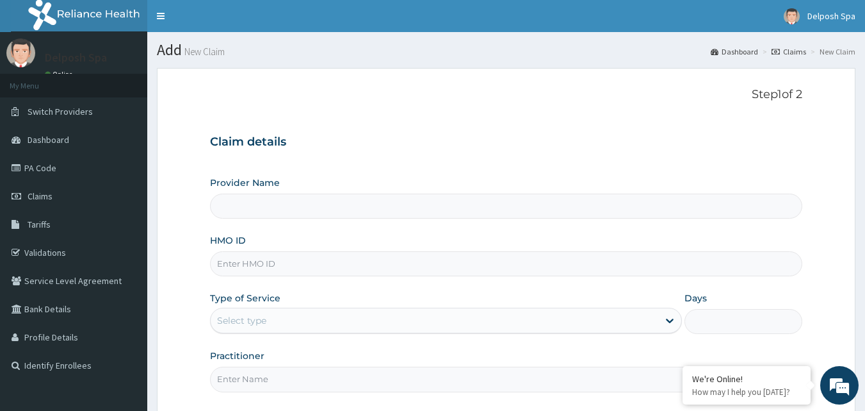
click at [452, 266] on input "HMO ID" at bounding box center [506, 263] width 593 height 25
type input "Delposh Fitness Place"
type input "1"
type input "DPC/10044/A"
click at [476, 381] on input "Practitioner" at bounding box center [506, 378] width 593 height 25
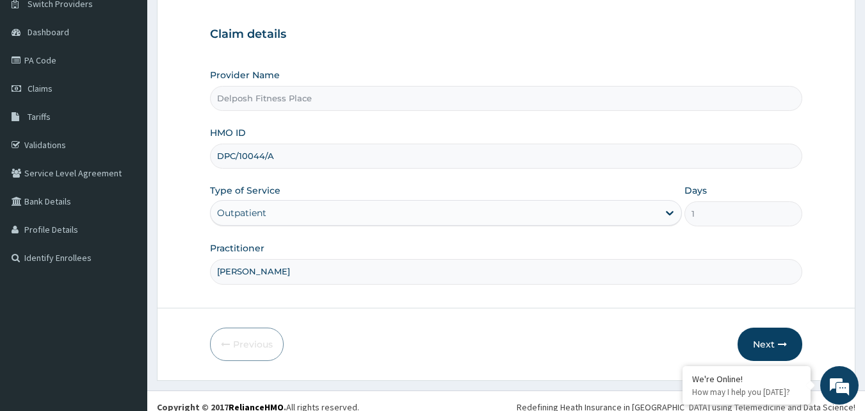
scroll to position [107, 0]
type input "CHINGY"
click at [770, 336] on button "Next" at bounding box center [770, 344] width 65 height 33
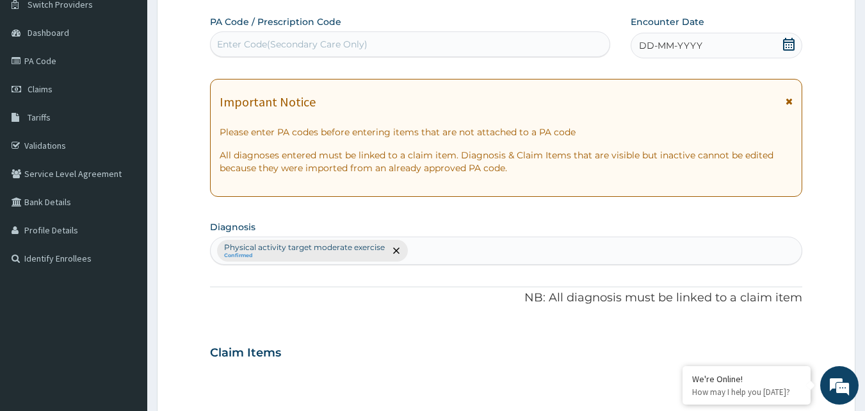
click at [416, 39] on div "Enter Code(Secondary Care Only)" at bounding box center [411, 44] width 400 height 20
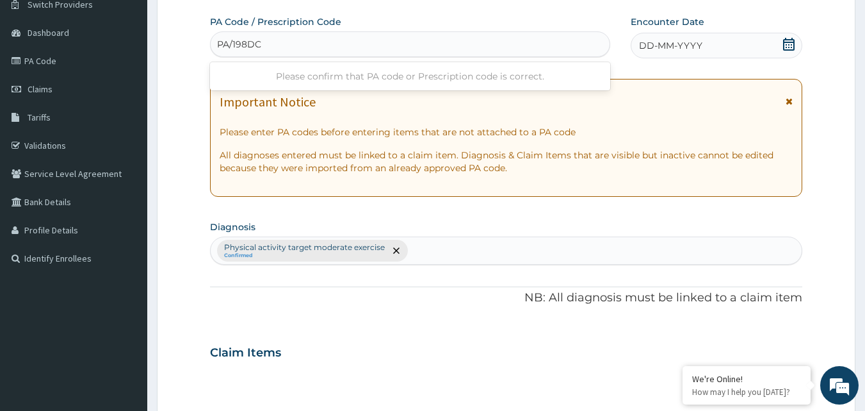
type input "PA/198DC1"
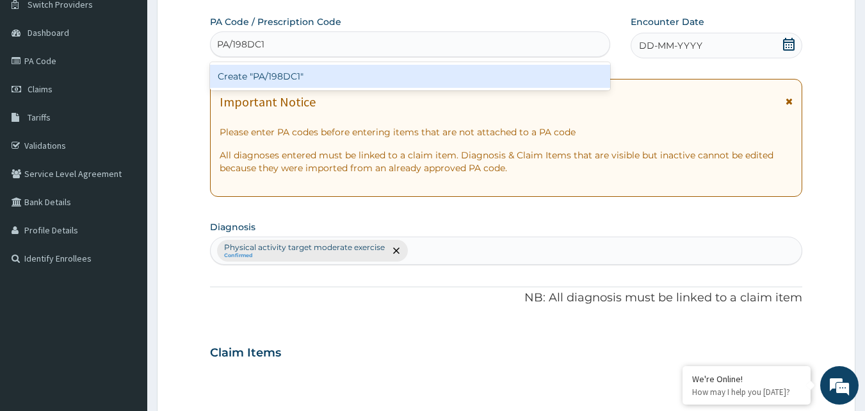
click at [411, 70] on div "Create "PA/198DC1"" at bounding box center [410, 76] width 401 height 23
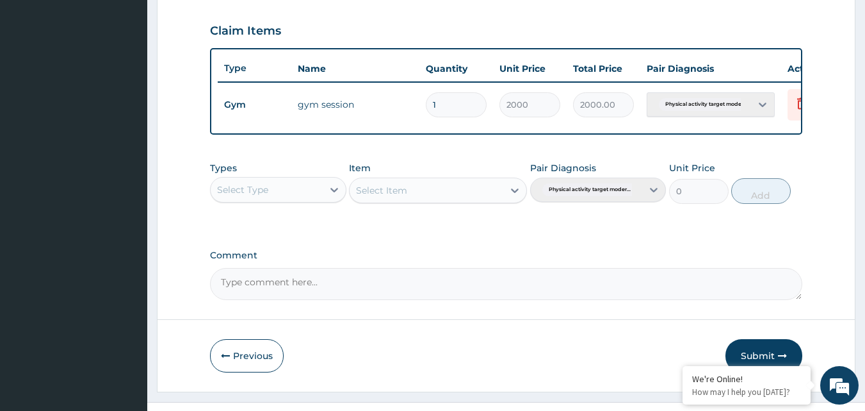
scroll to position [434, 0]
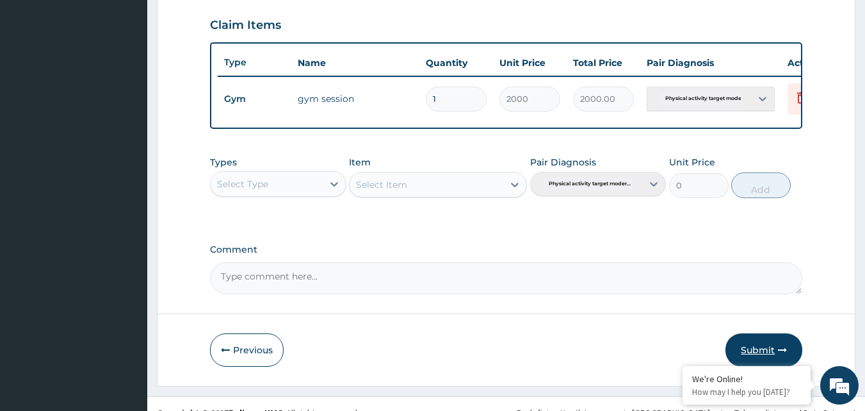
click at [765, 357] on button "Submit" at bounding box center [764, 349] width 77 height 33
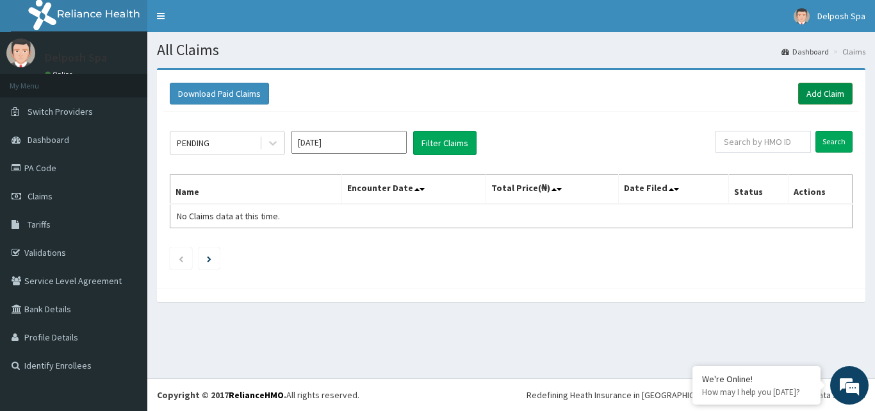
click at [824, 95] on link "Add Claim" at bounding box center [825, 94] width 54 height 22
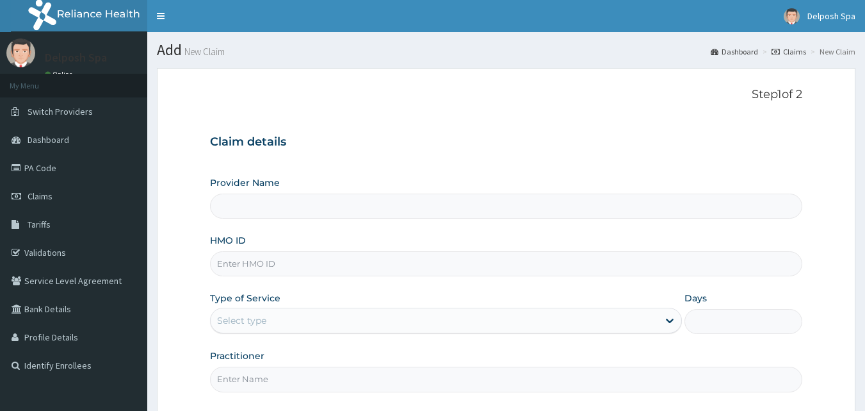
click at [340, 266] on input "HMO ID" at bounding box center [506, 263] width 593 height 25
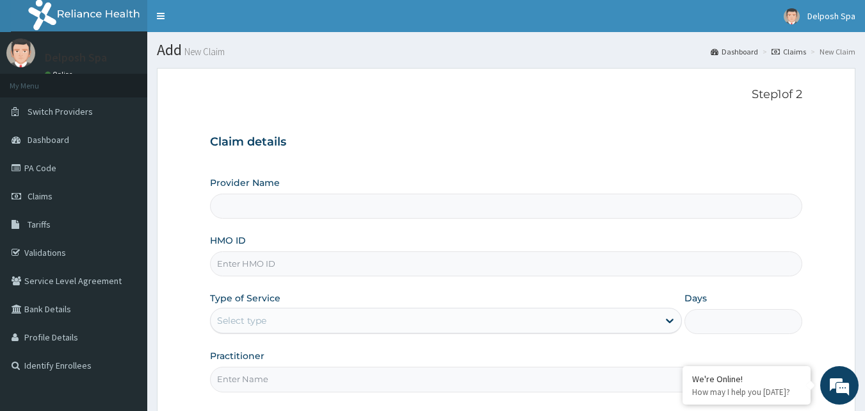
type input "Delposh Fitness Place"
type input "1"
type input "PFN/10227/C"
click at [315, 373] on input "Practitioner" at bounding box center [506, 378] width 593 height 25
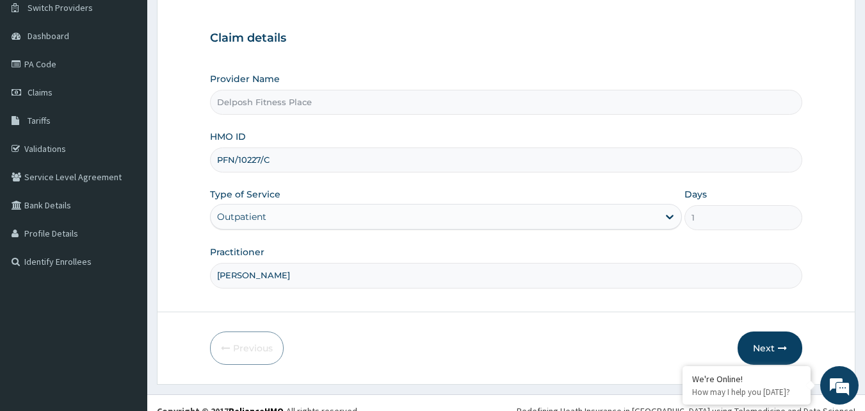
scroll to position [113, 0]
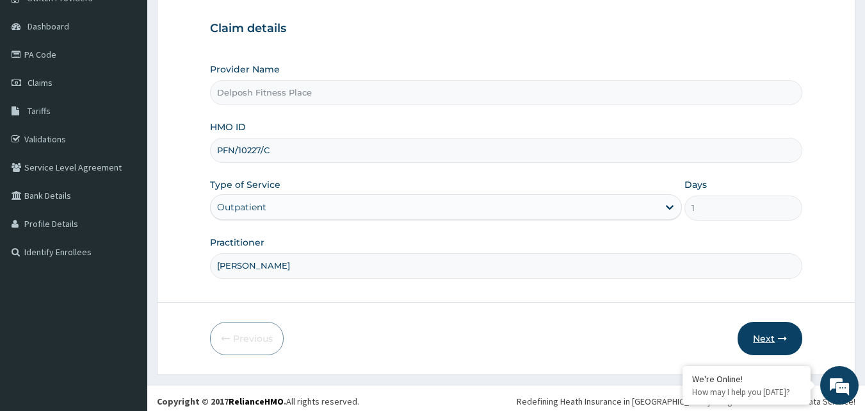
type input "[PERSON_NAME]"
click at [772, 335] on button "Next" at bounding box center [770, 338] width 65 height 33
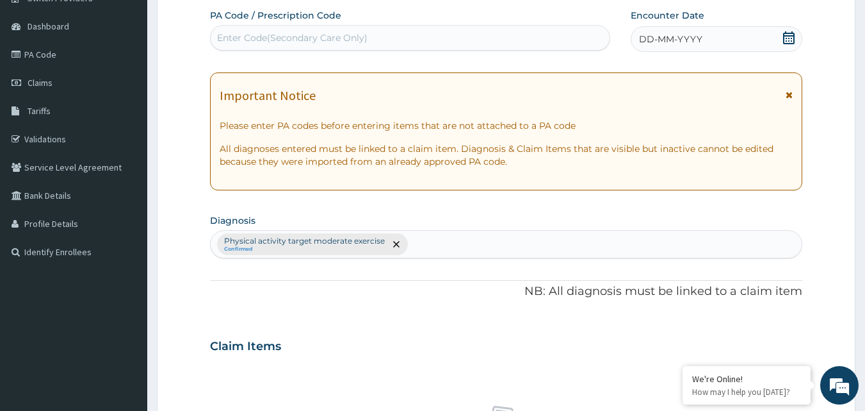
click at [381, 34] on div "Enter Code(Secondary Care Only)" at bounding box center [411, 38] width 400 height 20
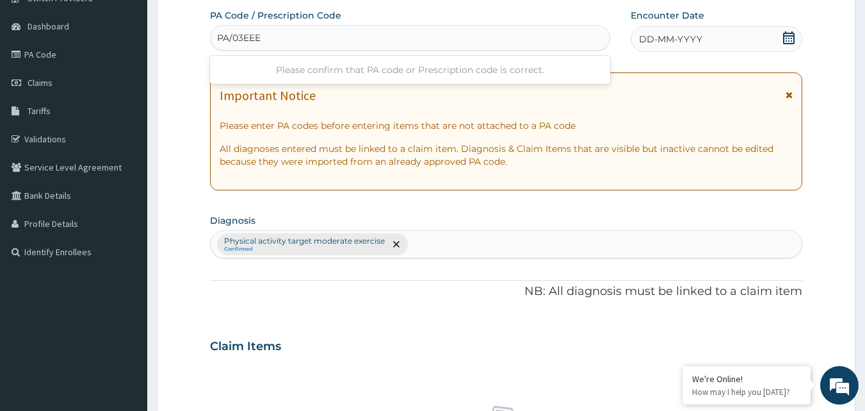
type input "PA/03EEE0"
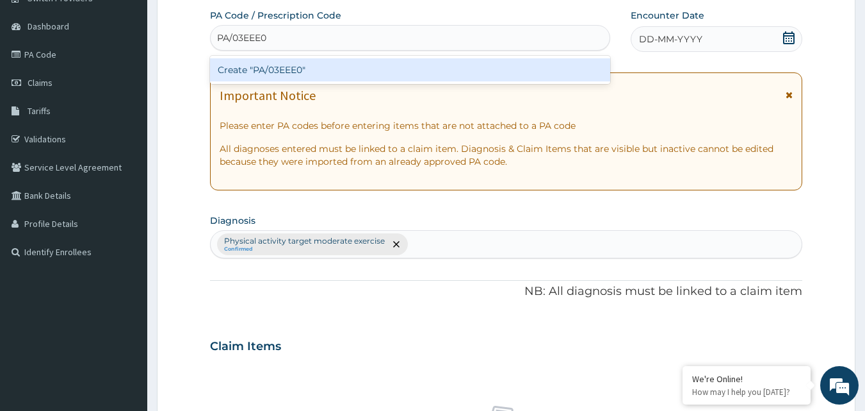
click at [369, 71] on div "Create "PA/03EEE0"" at bounding box center [410, 69] width 401 height 23
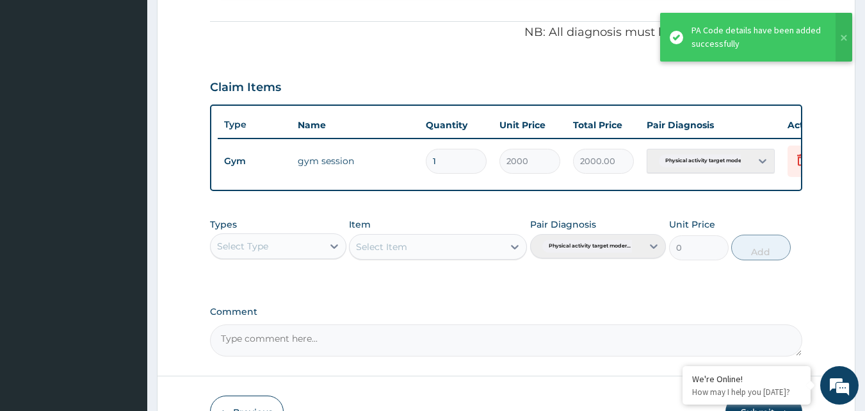
scroll to position [462, 0]
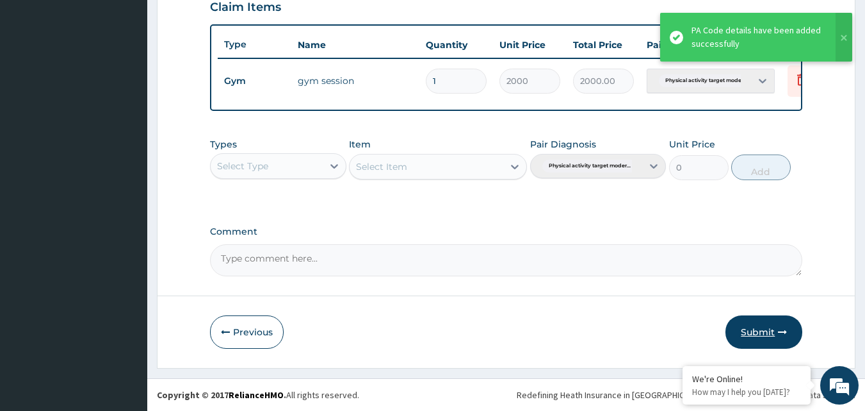
click at [779, 326] on button "Submit" at bounding box center [764, 331] width 77 height 33
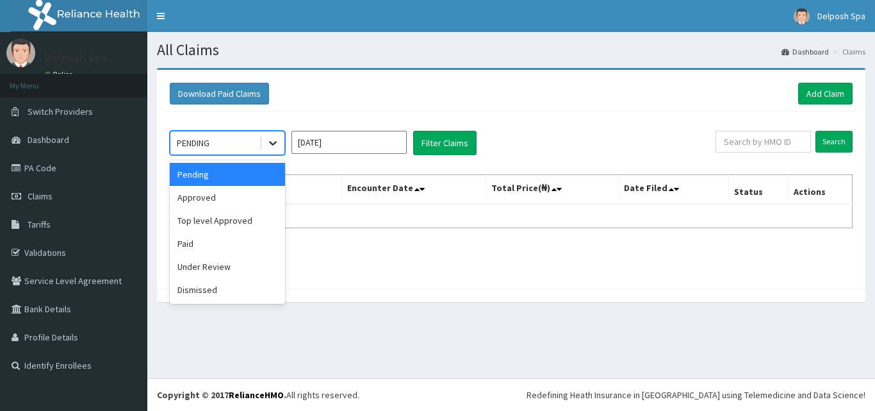
click at [274, 144] on icon at bounding box center [273, 144] width 8 height 4
click at [249, 199] on div "Approved" at bounding box center [227, 197] width 115 height 23
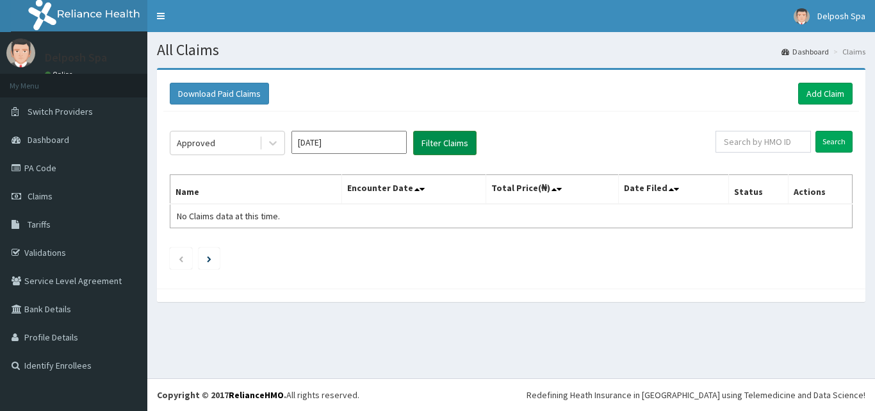
click at [434, 139] on button "Filter Claims" at bounding box center [444, 143] width 63 height 24
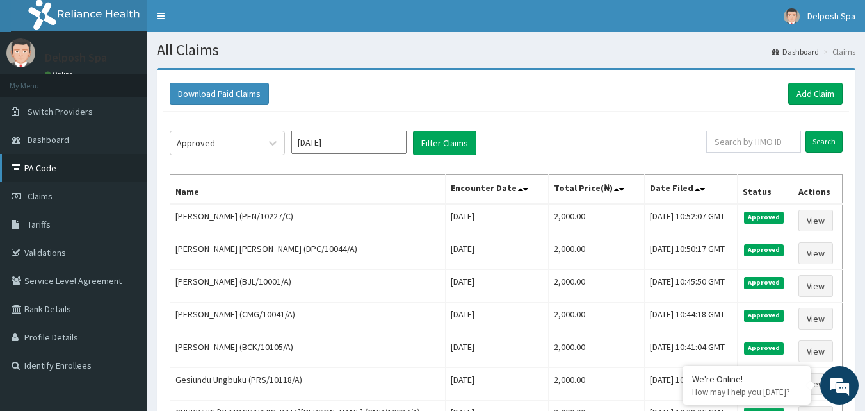
click at [66, 173] on link "PA Code" at bounding box center [73, 168] width 147 height 28
